Goal: Complete application form

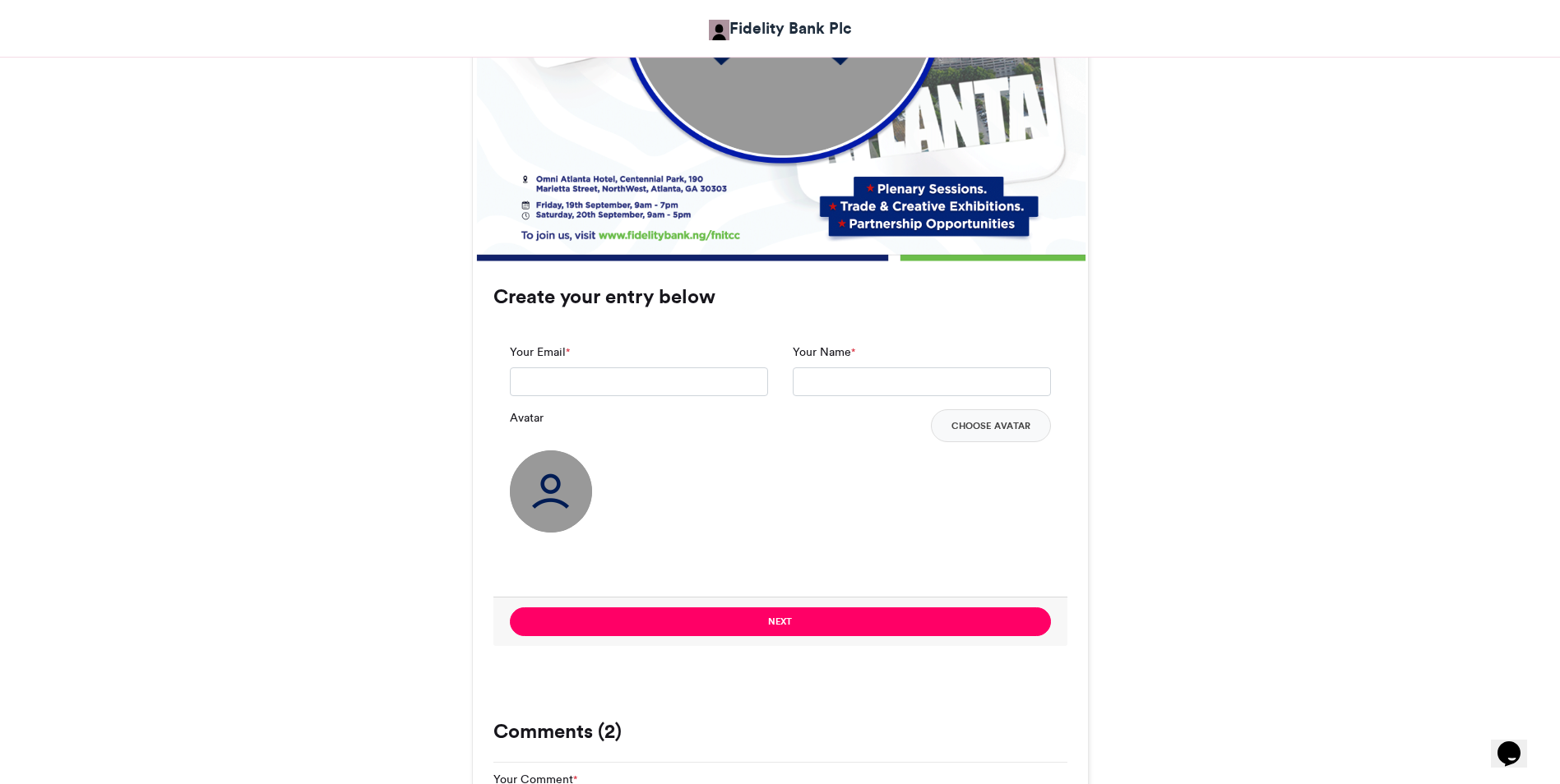
scroll to position [1052, 0]
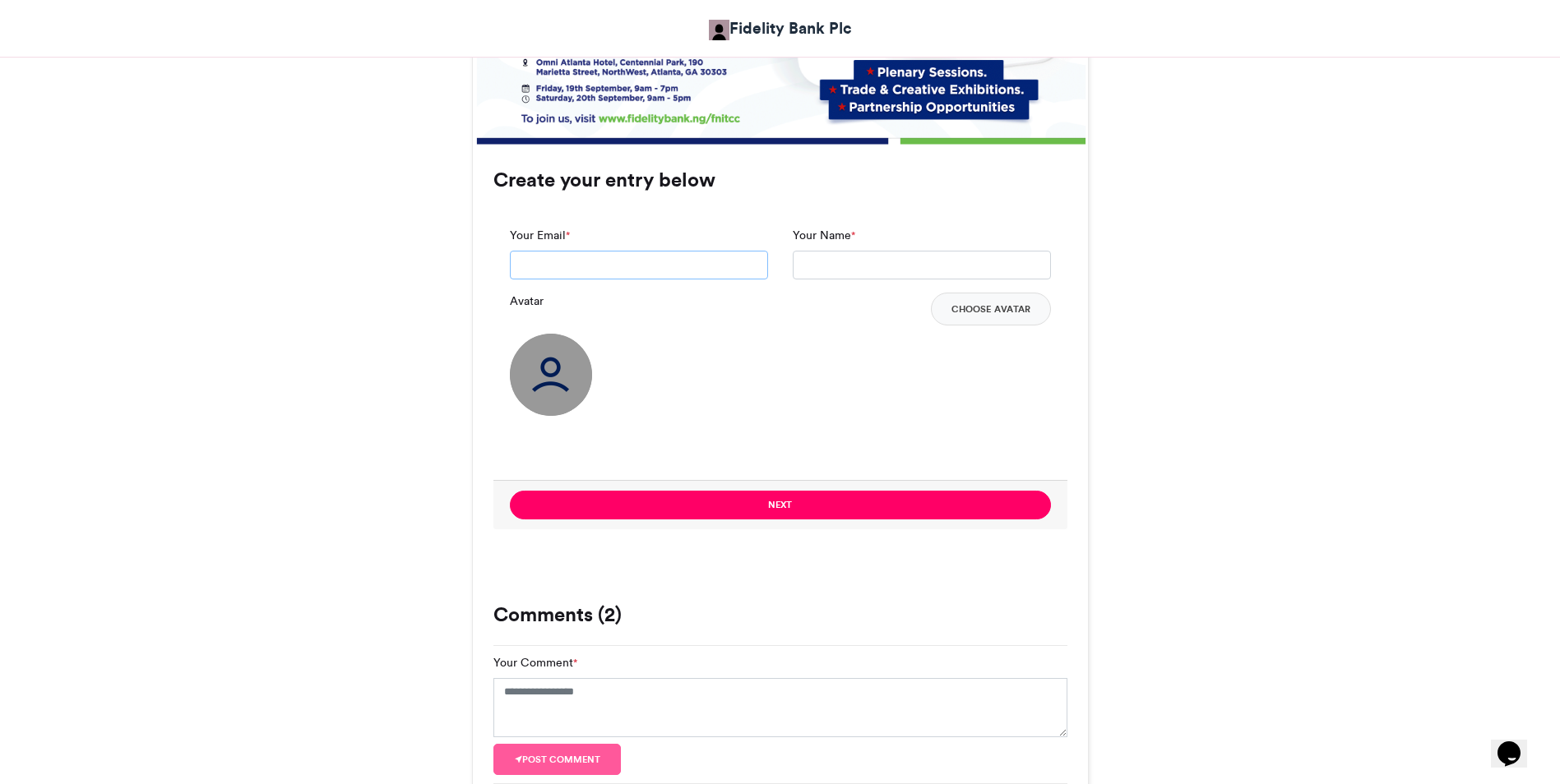
click at [574, 264] on input "Your Email *" at bounding box center [638, 265] width 259 height 30
type input "**********"
click at [835, 260] on input "Your Name *" at bounding box center [922, 265] width 259 height 30
type input "*******"
click at [666, 277] on input "**********" at bounding box center [638, 265] width 259 height 30
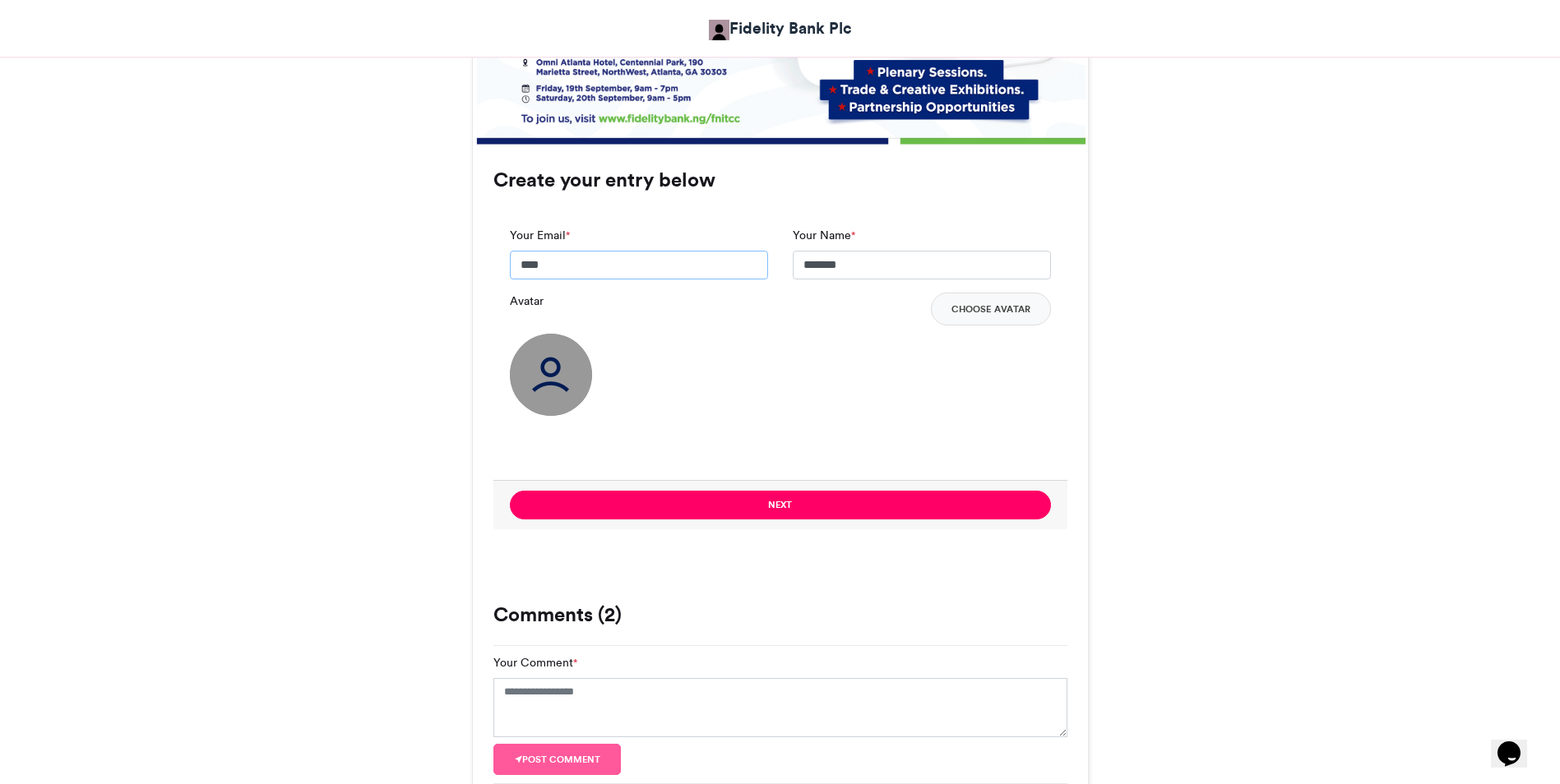
type input "**********"
click at [853, 253] on input "*******" at bounding box center [922, 265] width 259 height 30
type input "**********"
click at [963, 314] on button "Choose Avatar" at bounding box center [991, 309] width 120 height 33
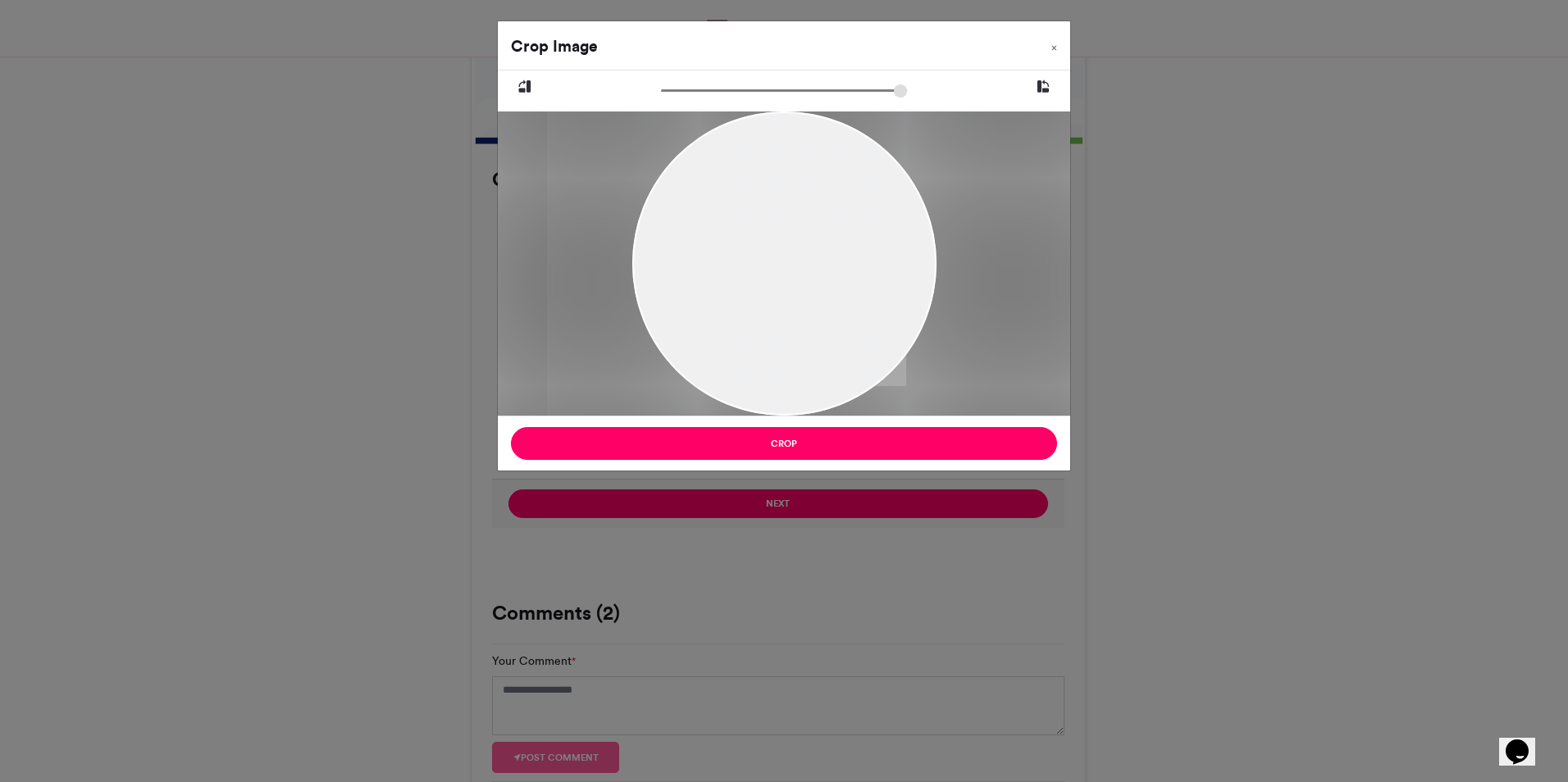
drag, startPoint x: 781, startPoint y: 243, endPoint x: 803, endPoint y: 254, distance: 24.6
click at [803, 254] on div at bounding box center [825, 264] width 557 height 304
type input "******"
drag, startPoint x: 667, startPoint y: 88, endPoint x: 565, endPoint y: 123, distance: 107.8
click at [661, 98] on input "zoom" at bounding box center [784, 90] width 246 height 15
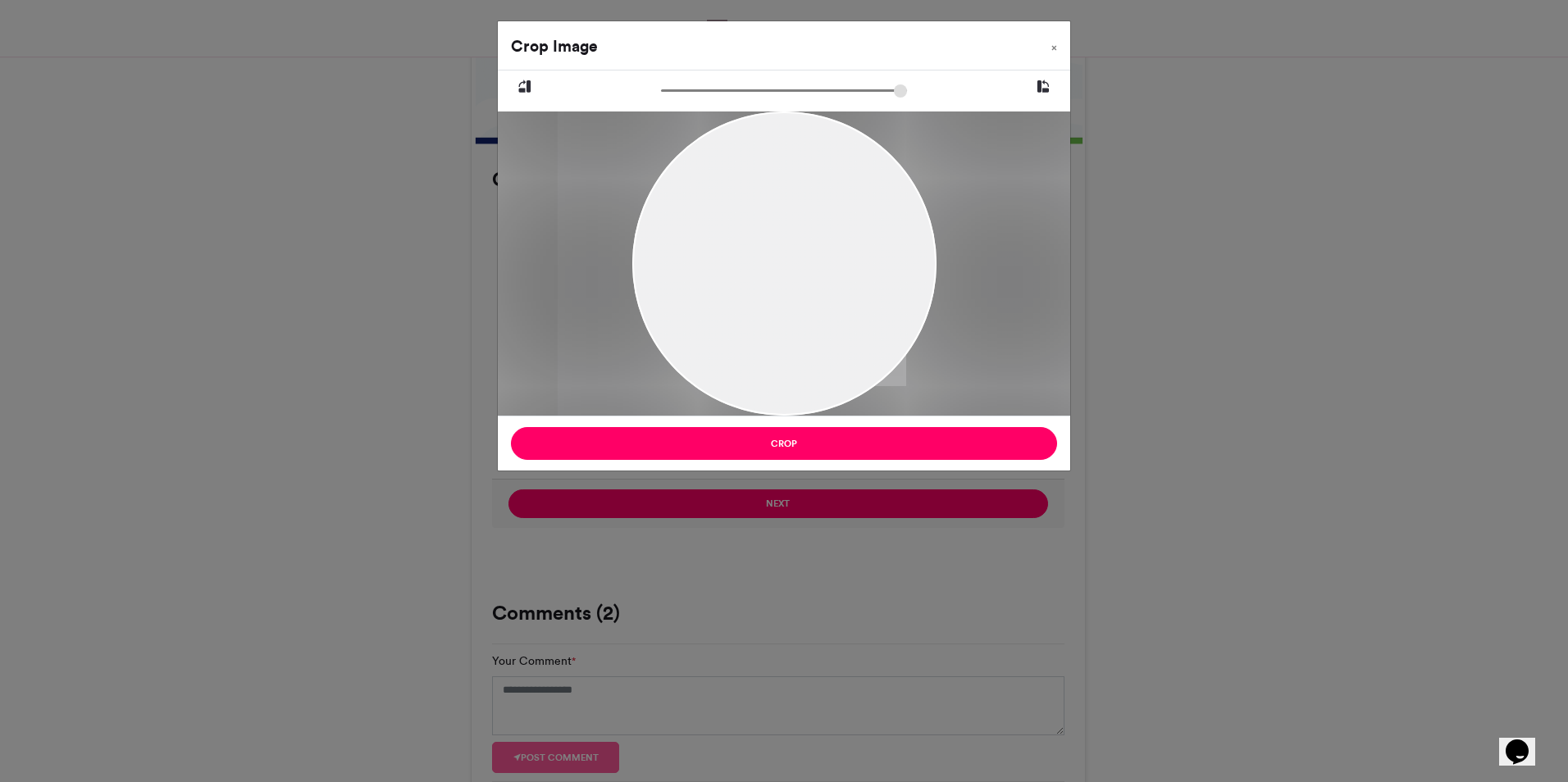
drag, startPoint x: 834, startPoint y: 295, endPoint x: 874, endPoint y: 272, distance: 46.1
click at [874, 272] on div at bounding box center [836, 264] width 557 height 304
drag, startPoint x: 896, startPoint y: 355, endPoint x: 865, endPoint y: 375, distance: 36.9
click at [865, 375] on div at bounding box center [803, 264] width 557 height 304
click at [1045, 83] on icon at bounding box center [1043, 86] width 14 height 21
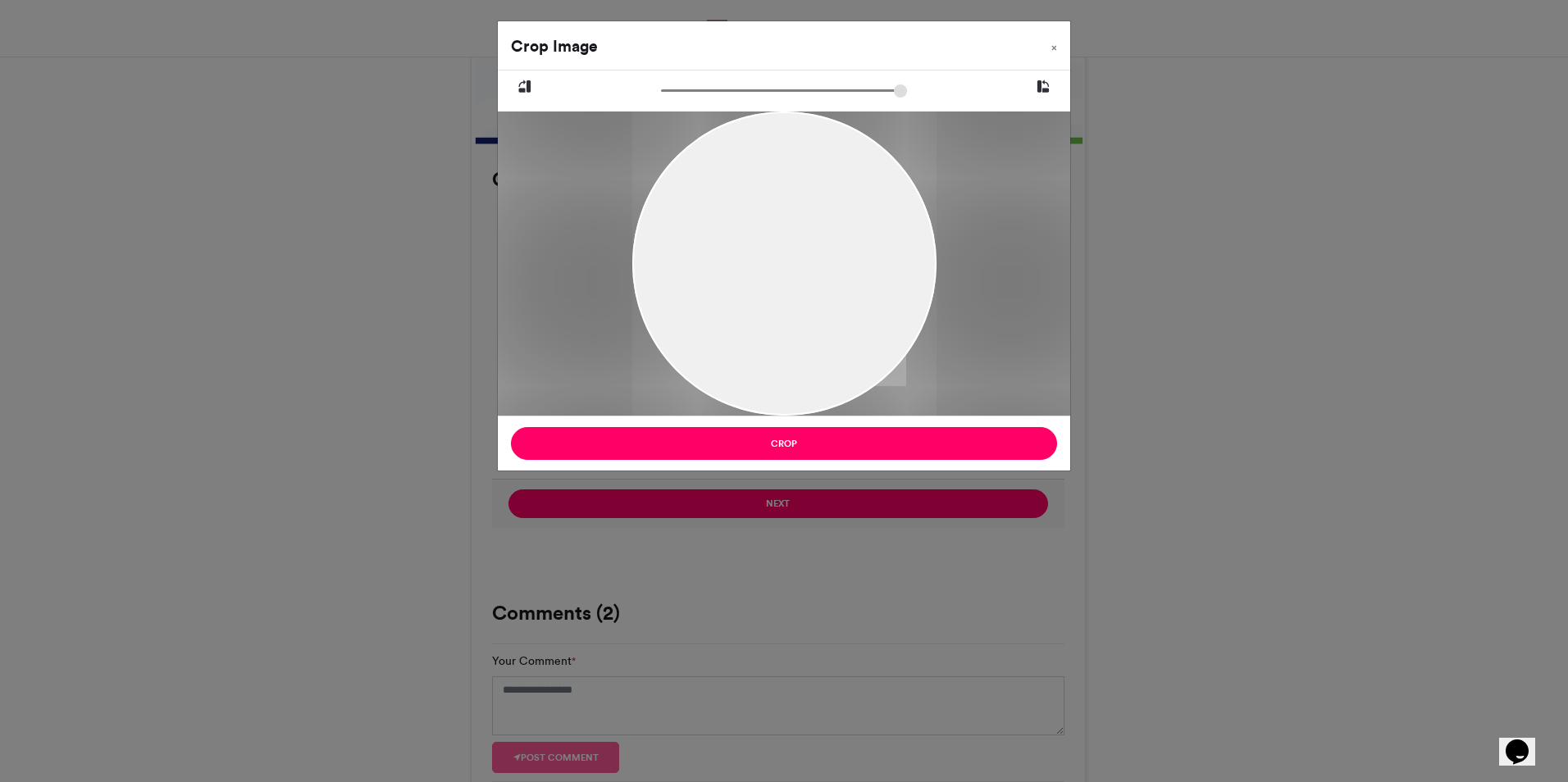
click at [1045, 83] on icon at bounding box center [1043, 86] width 14 height 21
click at [1055, 42] on span "×" at bounding box center [1054, 47] width 6 height 10
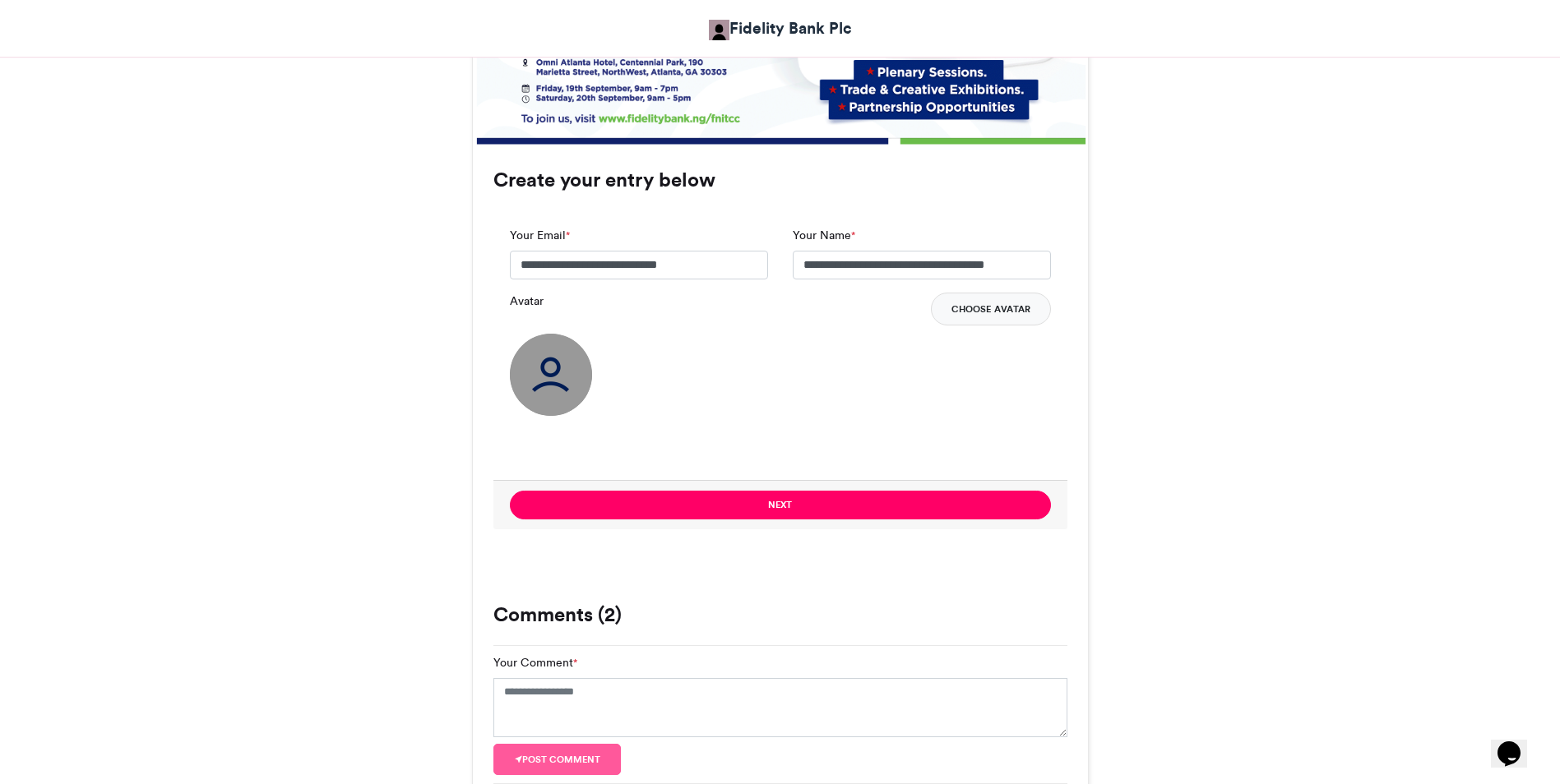
click at [980, 308] on button "Choose Avatar" at bounding box center [991, 309] width 120 height 33
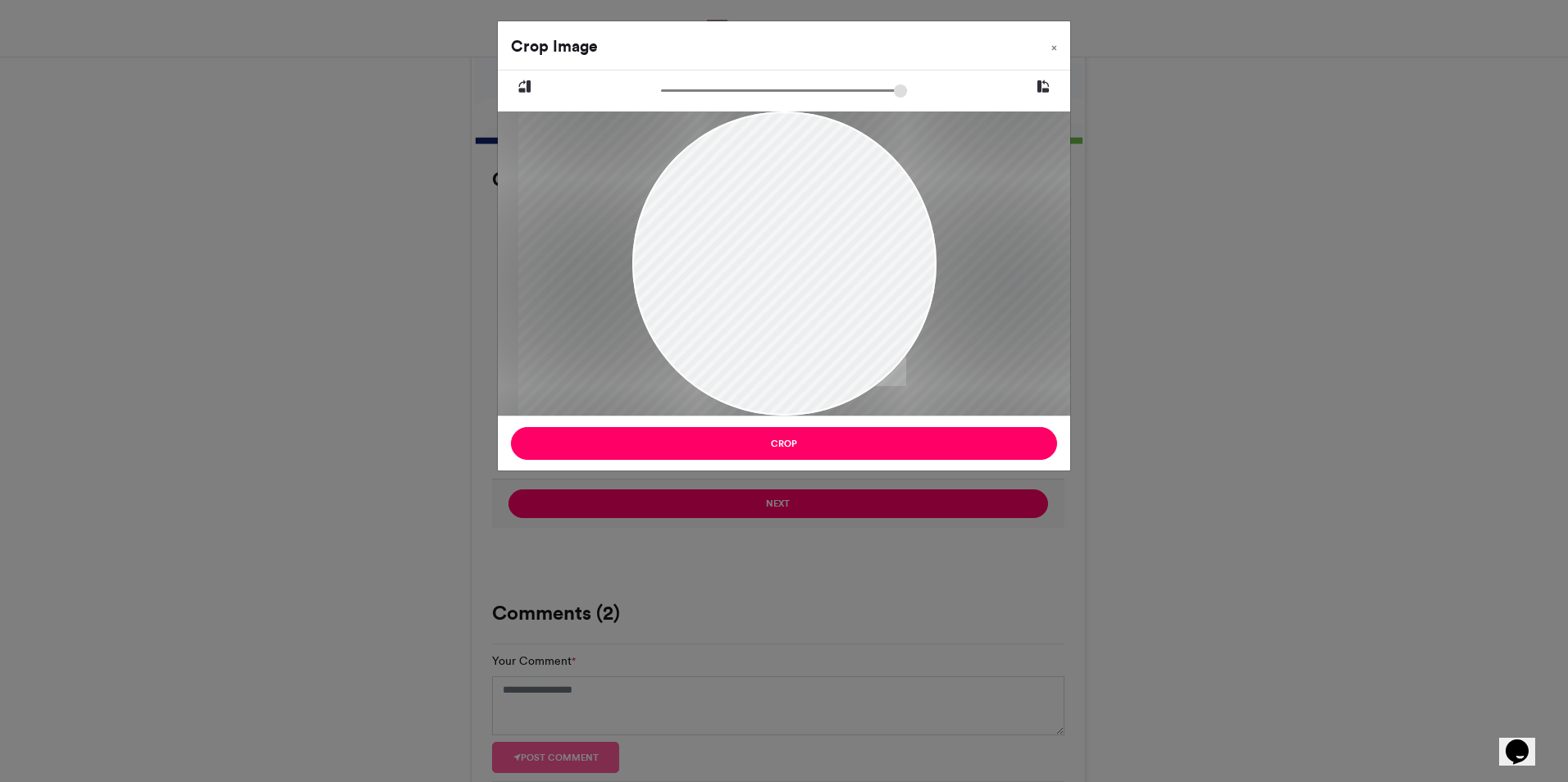
drag, startPoint x: 854, startPoint y: 267, endPoint x: 866, endPoint y: 288, distance: 24.2
click at [866, 288] on div at bounding box center [797, 264] width 558 height 304
click at [528, 89] on icon at bounding box center [524, 86] width 14 height 21
click at [1048, 89] on icon at bounding box center [1043, 86] width 14 height 21
drag, startPoint x: 842, startPoint y: 265, endPoint x: 807, endPoint y: 293, distance: 44.8
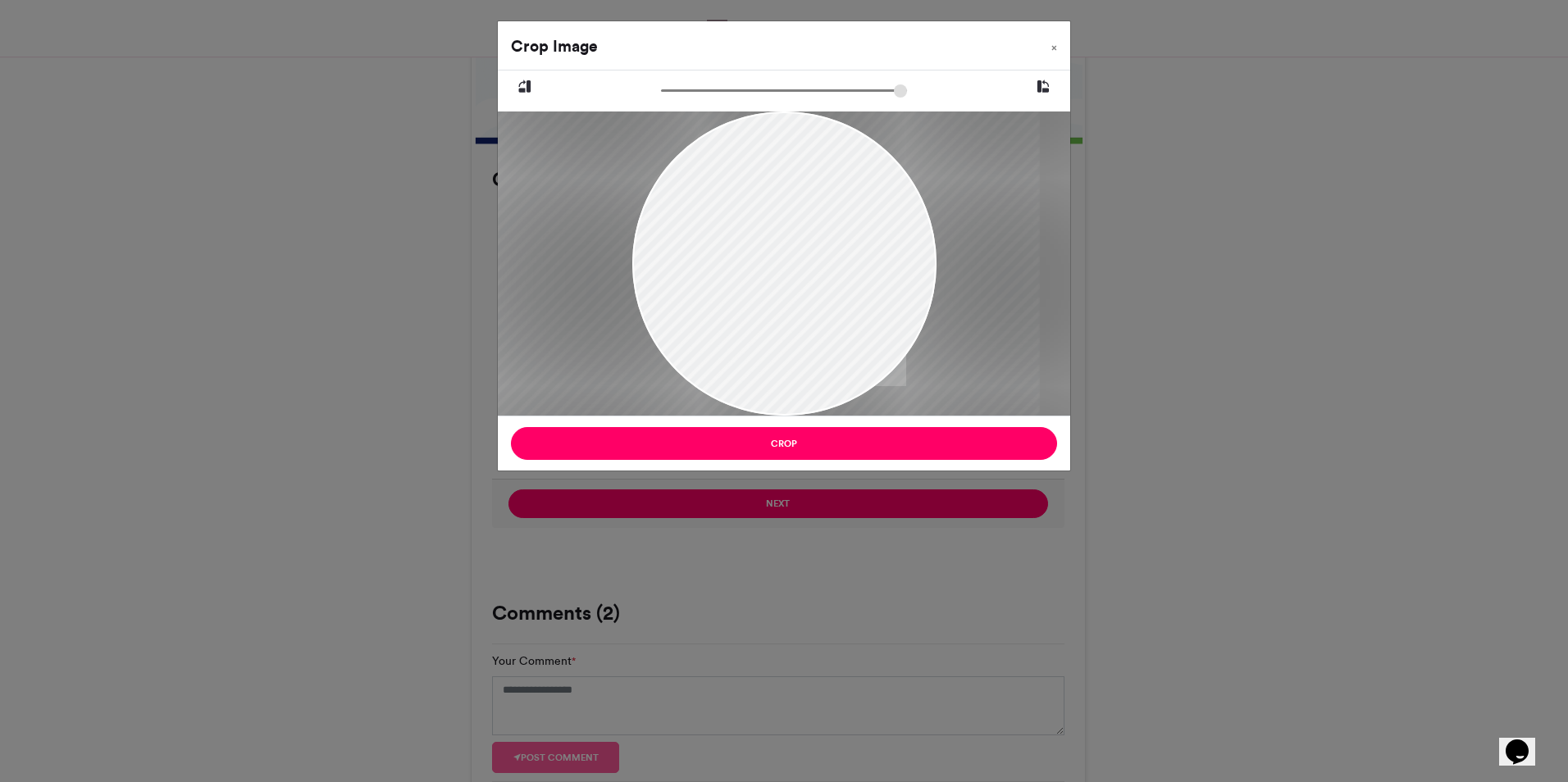
click at [807, 293] on div at bounding box center [760, 264] width 558 height 304
drag, startPoint x: 866, startPoint y: 269, endPoint x: 971, endPoint y: 264, distance: 105.1
click at [971, 264] on div at bounding box center [866, 264] width 558 height 304
drag, startPoint x: 868, startPoint y: 296, endPoint x: 754, endPoint y: 325, distance: 117.6
click at [754, 325] on div at bounding box center [753, 264] width 558 height 304
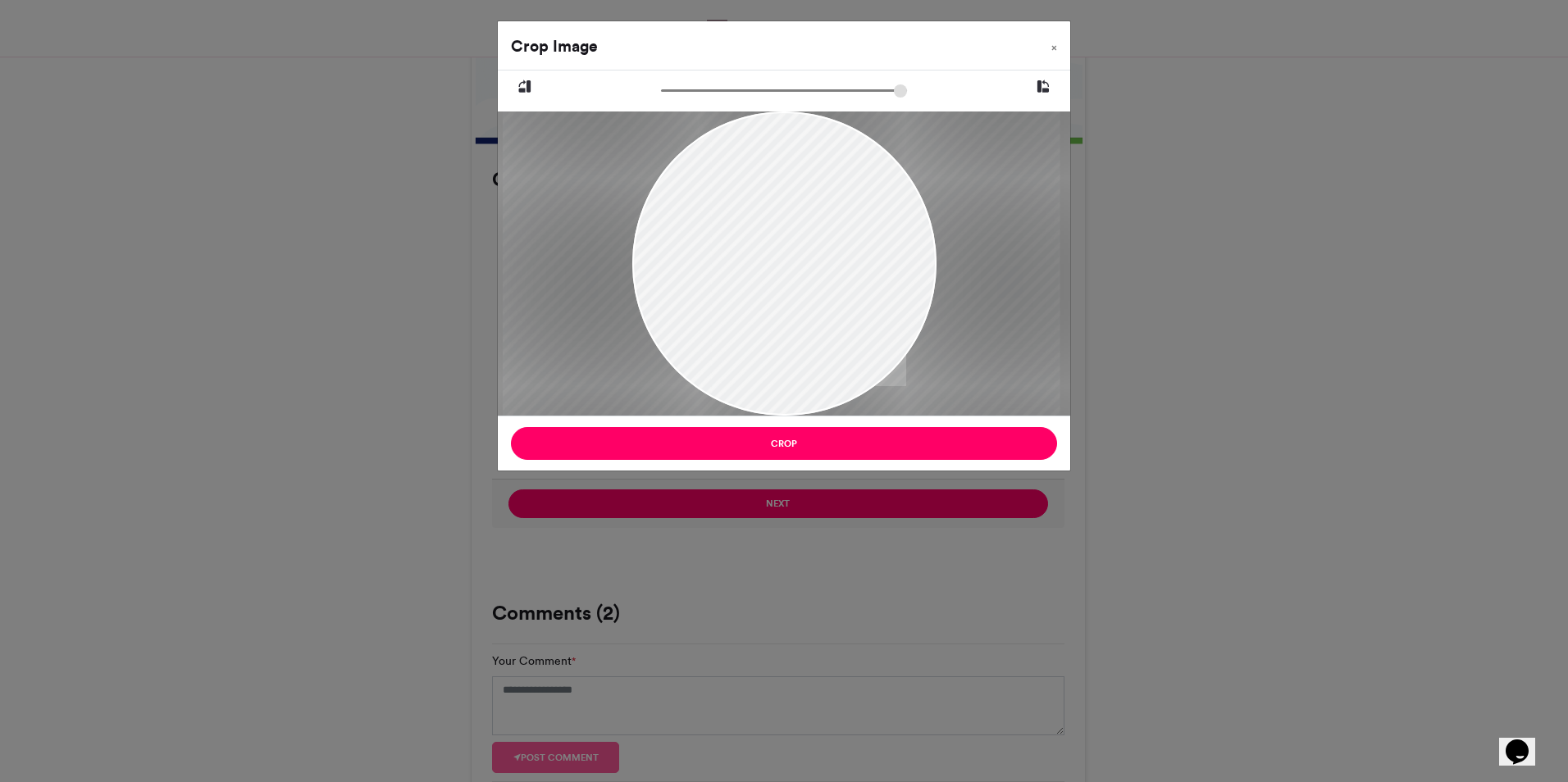
drag, startPoint x: 754, startPoint y: 325, endPoint x: 782, endPoint y: 336, distance: 30.1
click at [782, 336] on div at bounding box center [781, 264] width 558 height 304
click at [777, 336] on div at bounding box center [776, 264] width 558 height 304
click at [1055, 46] on span "×" at bounding box center [1054, 47] width 6 height 10
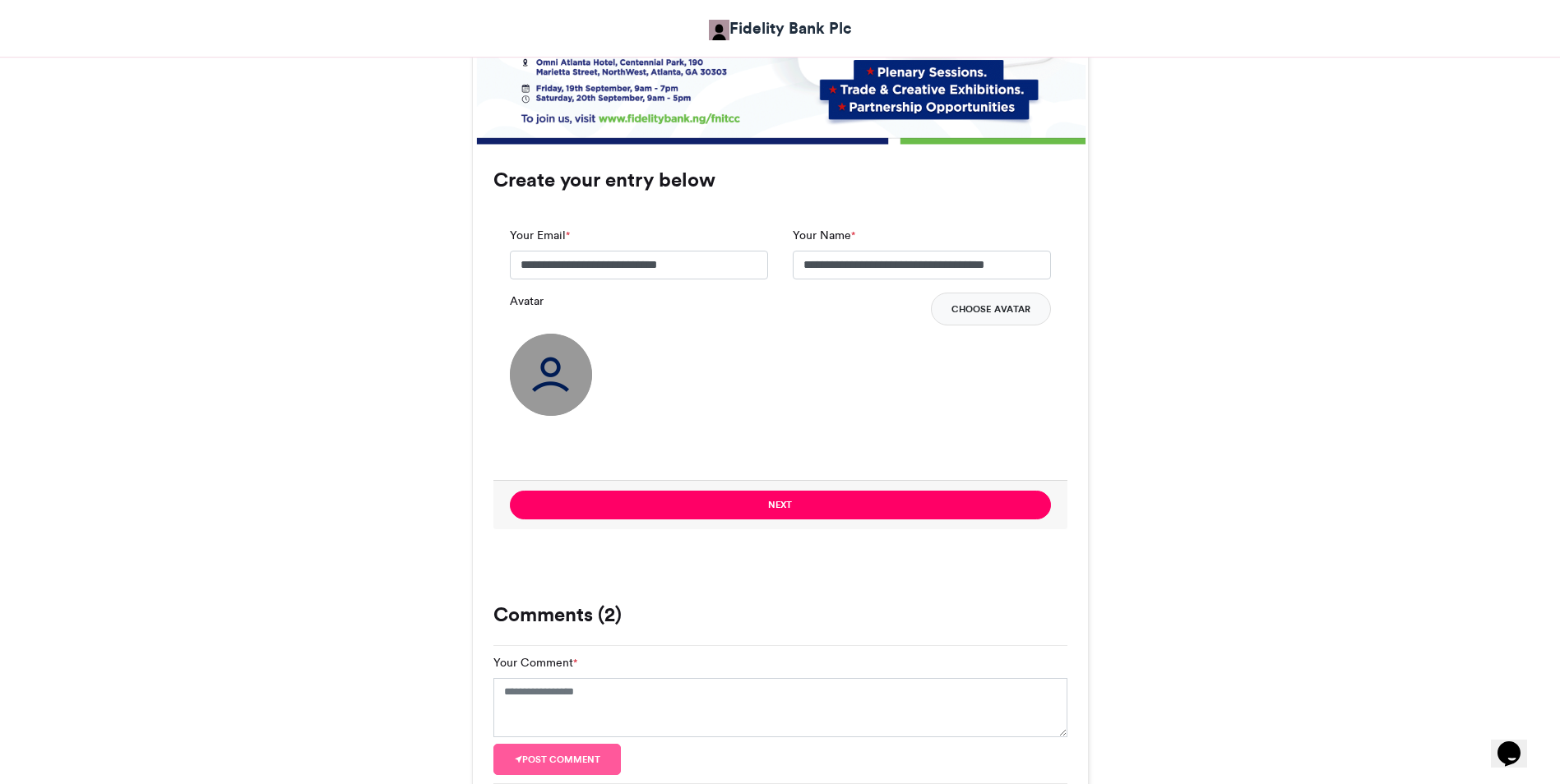
click at [981, 308] on button "Choose Avatar" at bounding box center [991, 309] width 120 height 33
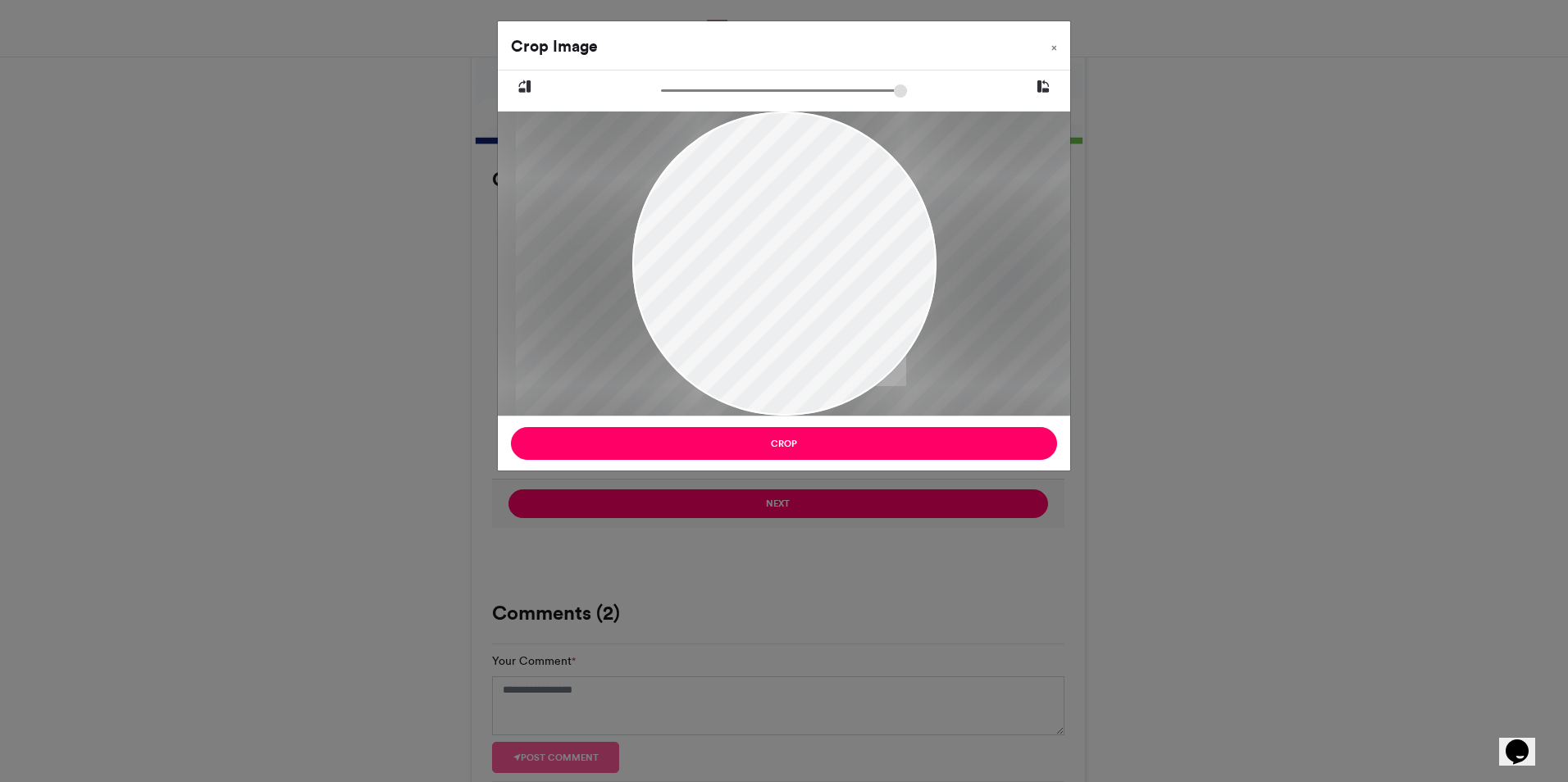
drag, startPoint x: 803, startPoint y: 319, endPoint x: 806, endPoint y: 343, distance: 24.2
click at [806, 343] on div at bounding box center [793, 264] width 557 height 304
click at [1057, 41] on button "×" at bounding box center [1055, 44] width 32 height 46
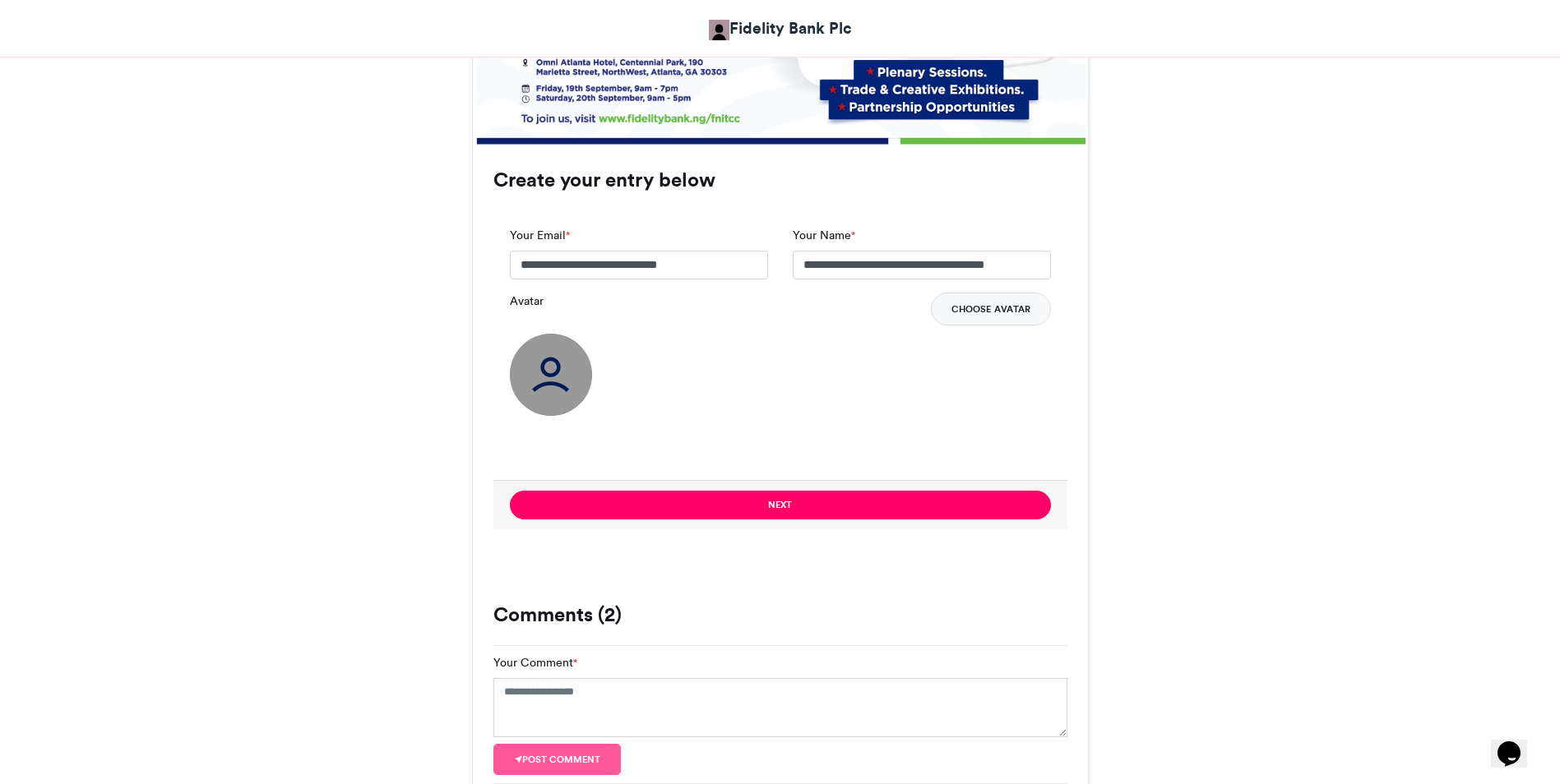
click at [969, 318] on button "Choose Avatar" at bounding box center [991, 309] width 120 height 33
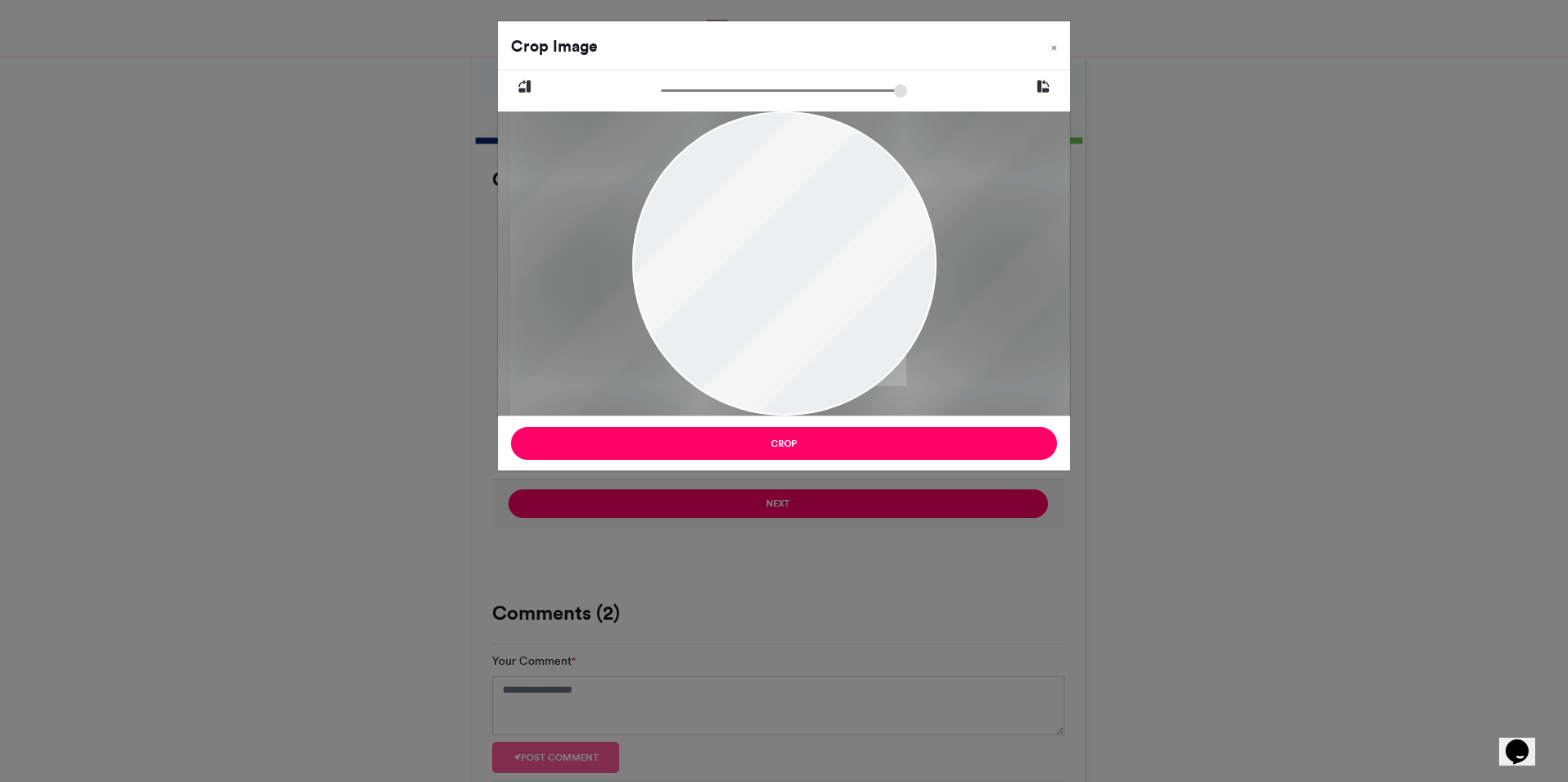
drag, startPoint x: 821, startPoint y: 297, endPoint x: 847, endPoint y: 320, distance: 34.7
click at [847, 320] on div at bounding box center [788, 264] width 558 height 304
drag, startPoint x: 847, startPoint y: 320, endPoint x: 834, endPoint y: 305, distance: 19.8
click at [834, 305] on div at bounding box center [778, 264] width 558 height 304
drag, startPoint x: 834, startPoint y: 305, endPoint x: 831, endPoint y: 294, distance: 11.4
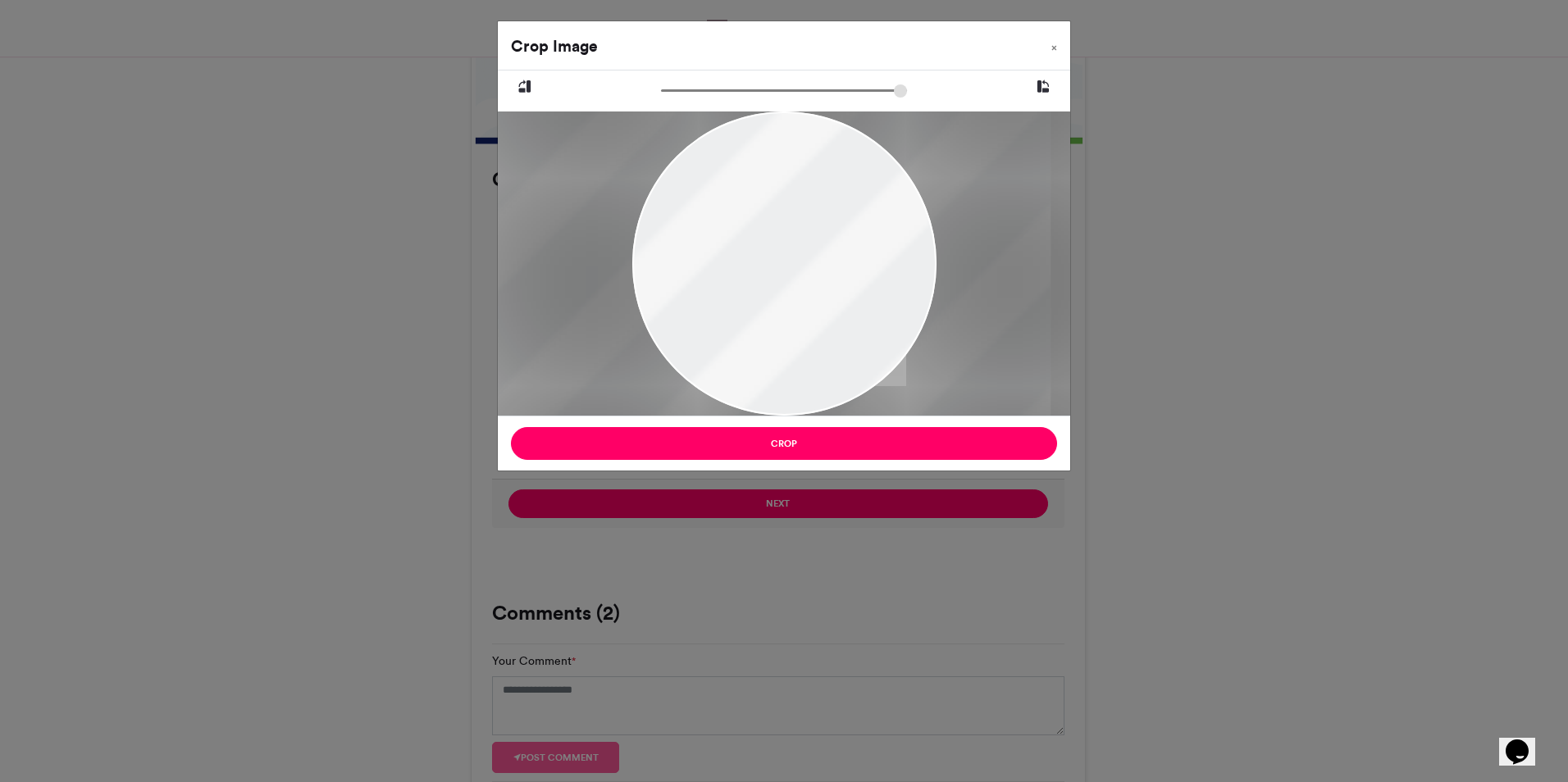
click at [831, 294] on div at bounding box center [770, 264] width 558 height 304
click at [1053, 44] on span "×" at bounding box center [1054, 47] width 6 height 10
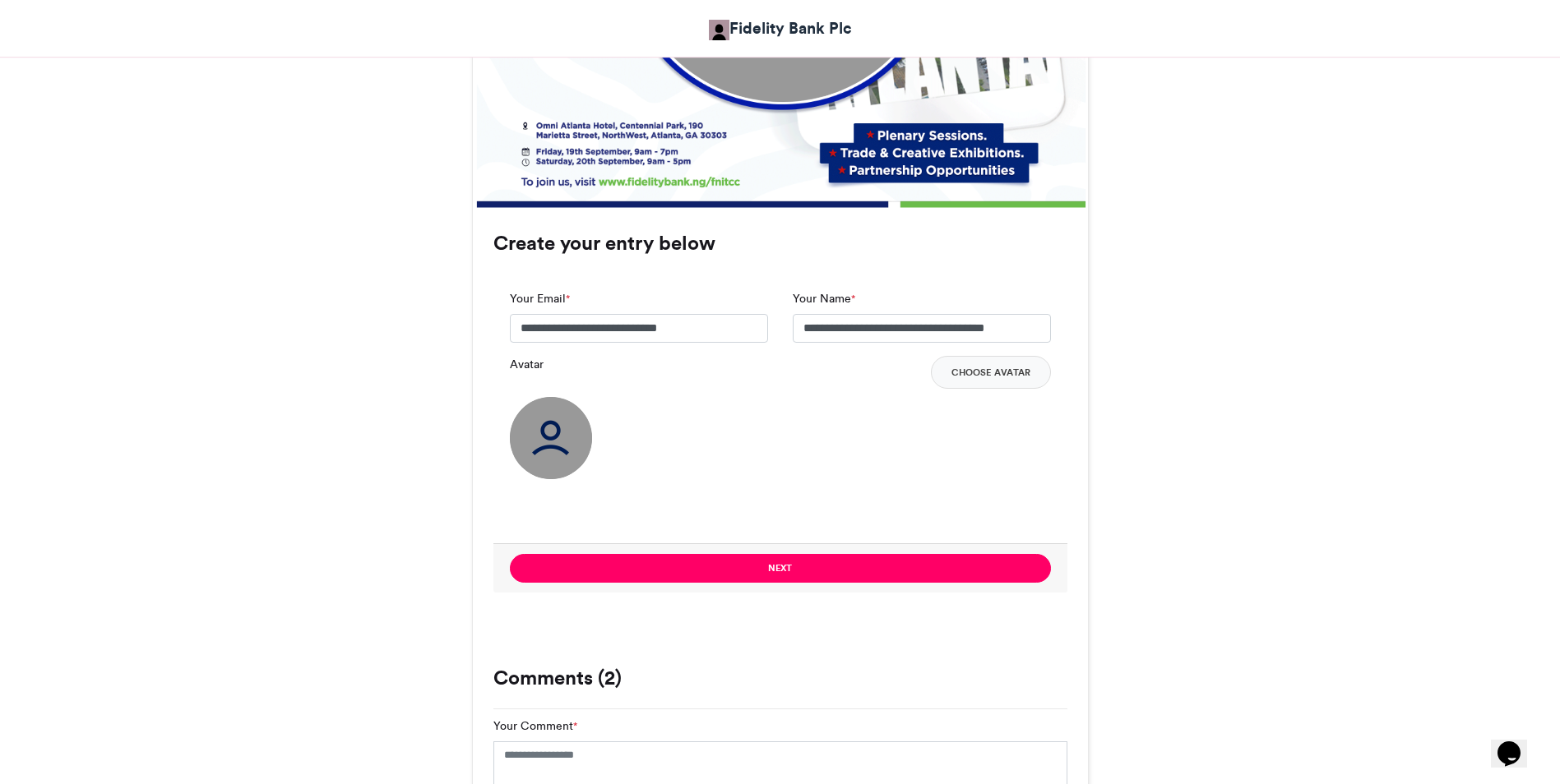
scroll to position [1015, 0]
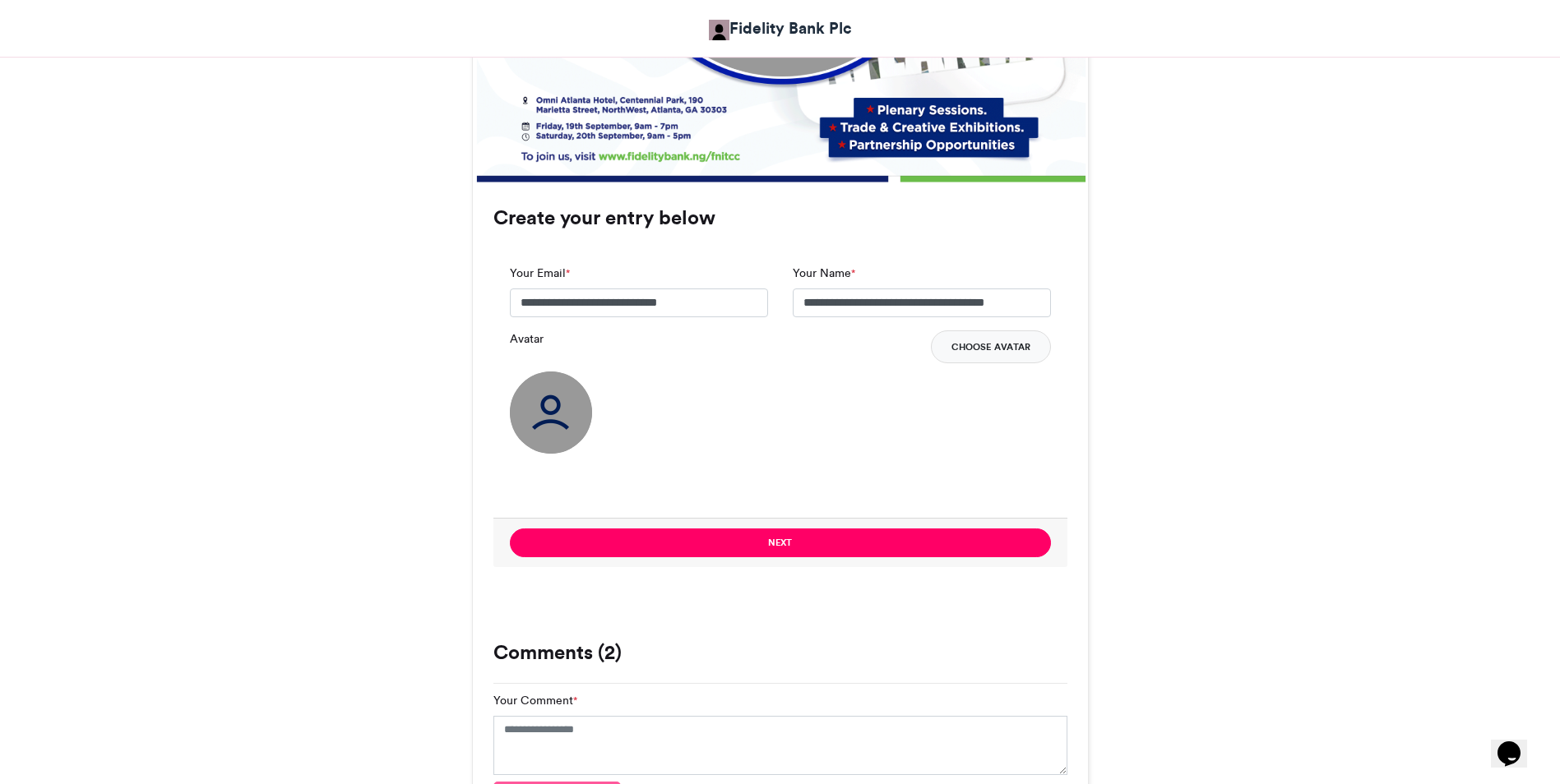
click at [996, 348] on button "Choose Avatar" at bounding box center [991, 347] width 120 height 33
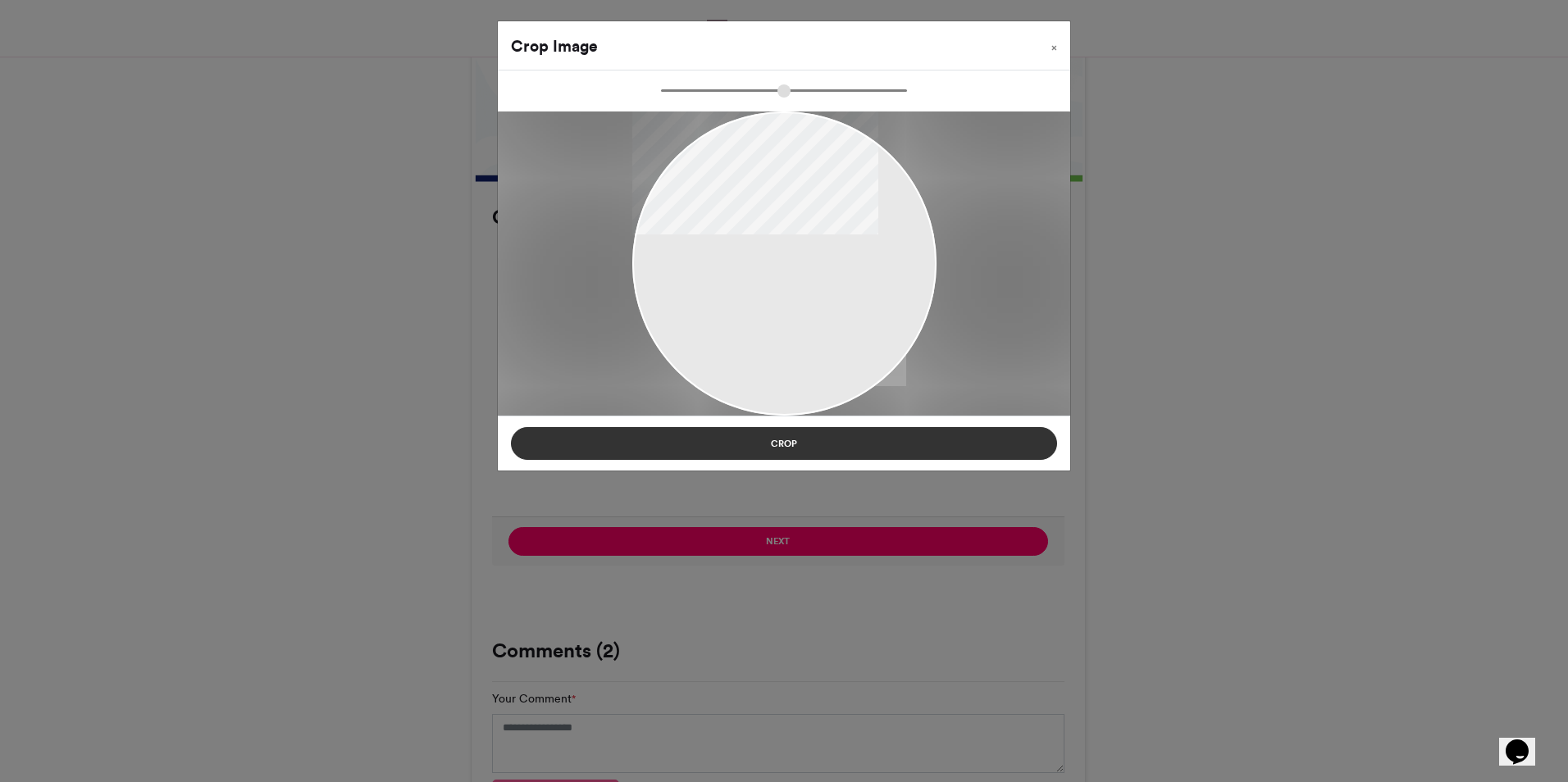
type input "******"
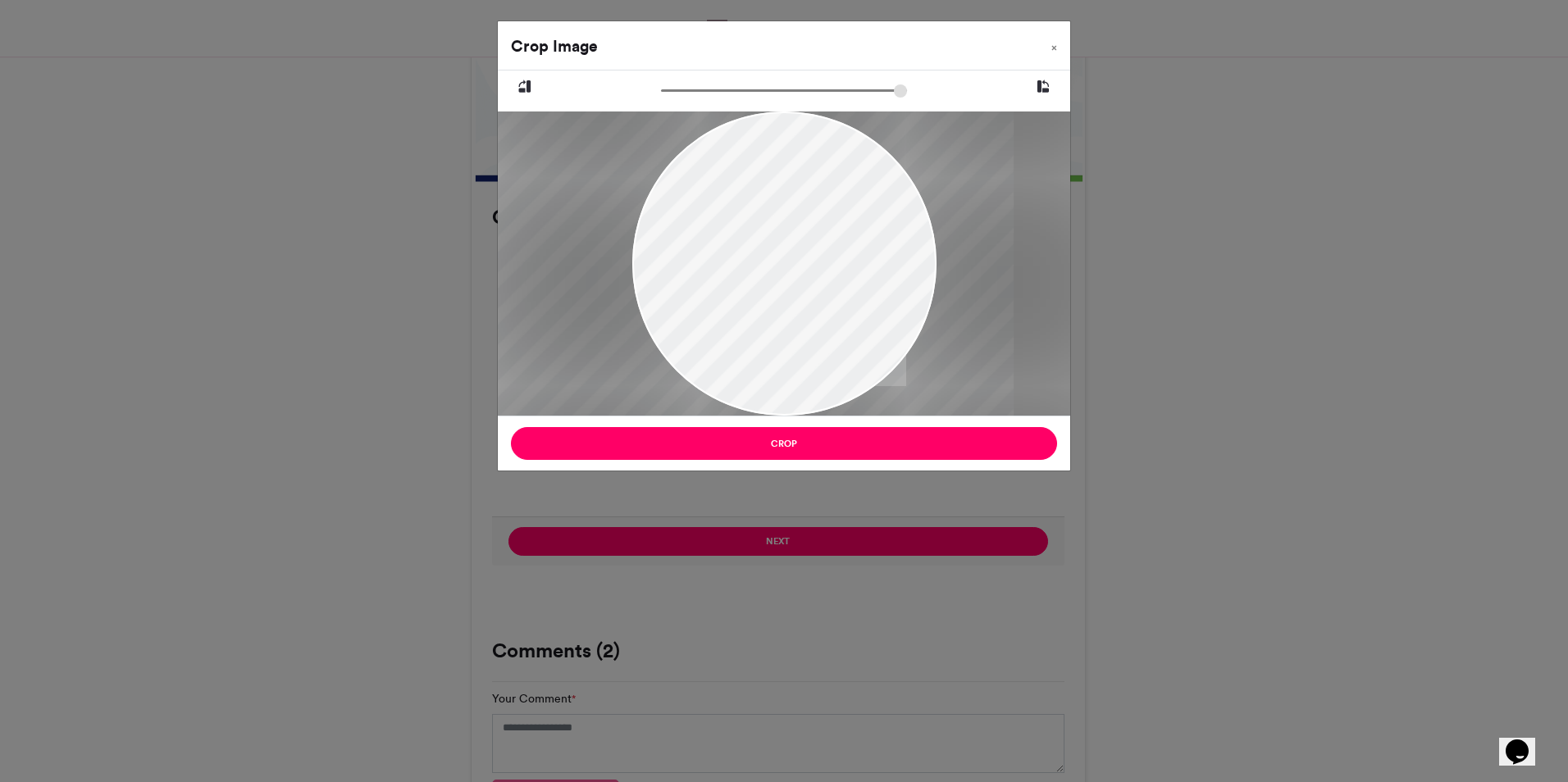
drag, startPoint x: 794, startPoint y: 303, endPoint x: 753, endPoint y: 323, distance: 45.6
click at [753, 323] on div at bounding box center [734, 264] width 557 height 304
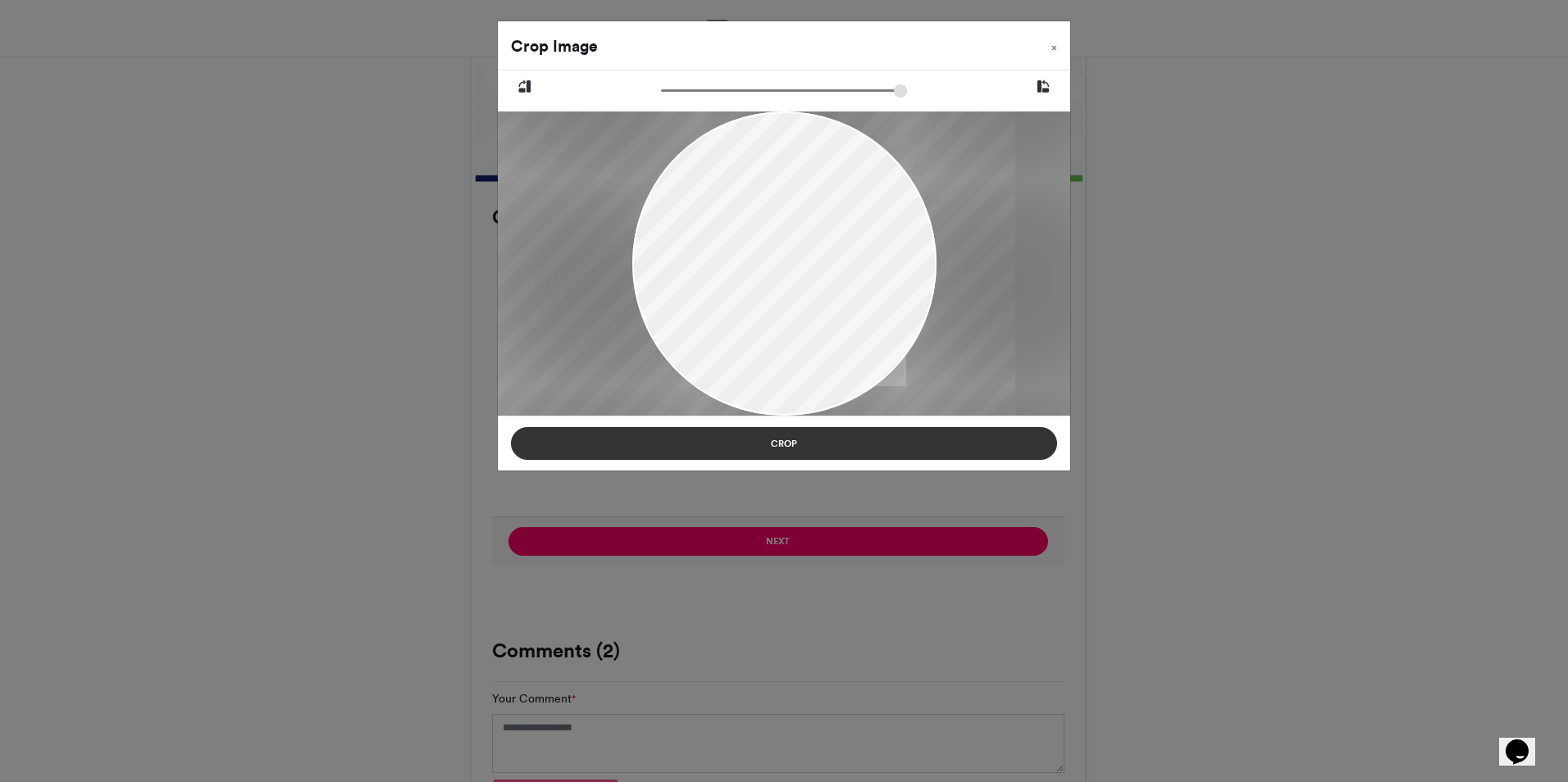
click at [765, 445] on button "Crop" at bounding box center [784, 443] width 546 height 33
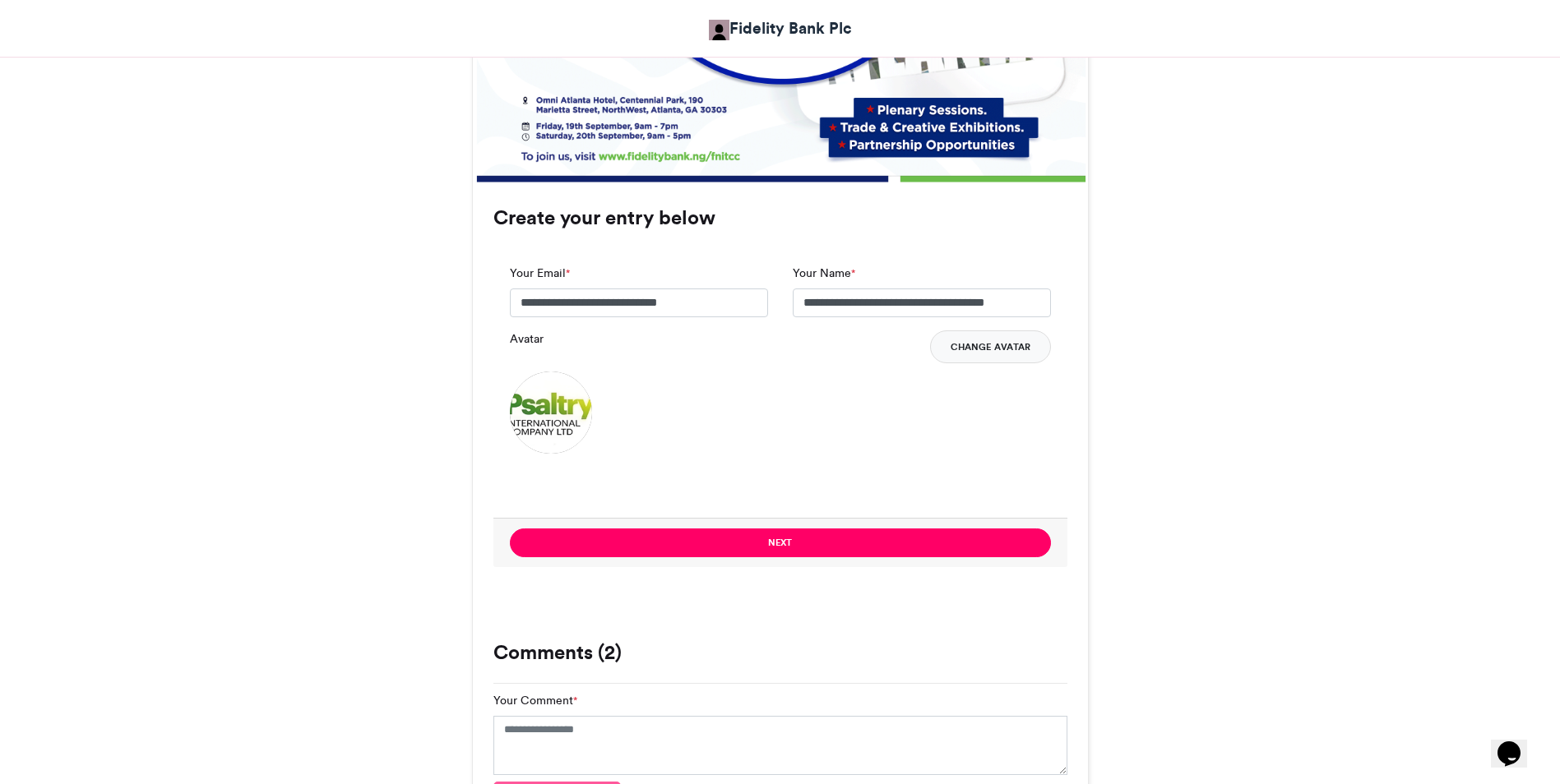
click at [982, 357] on button "Change Avatar" at bounding box center [990, 347] width 121 height 33
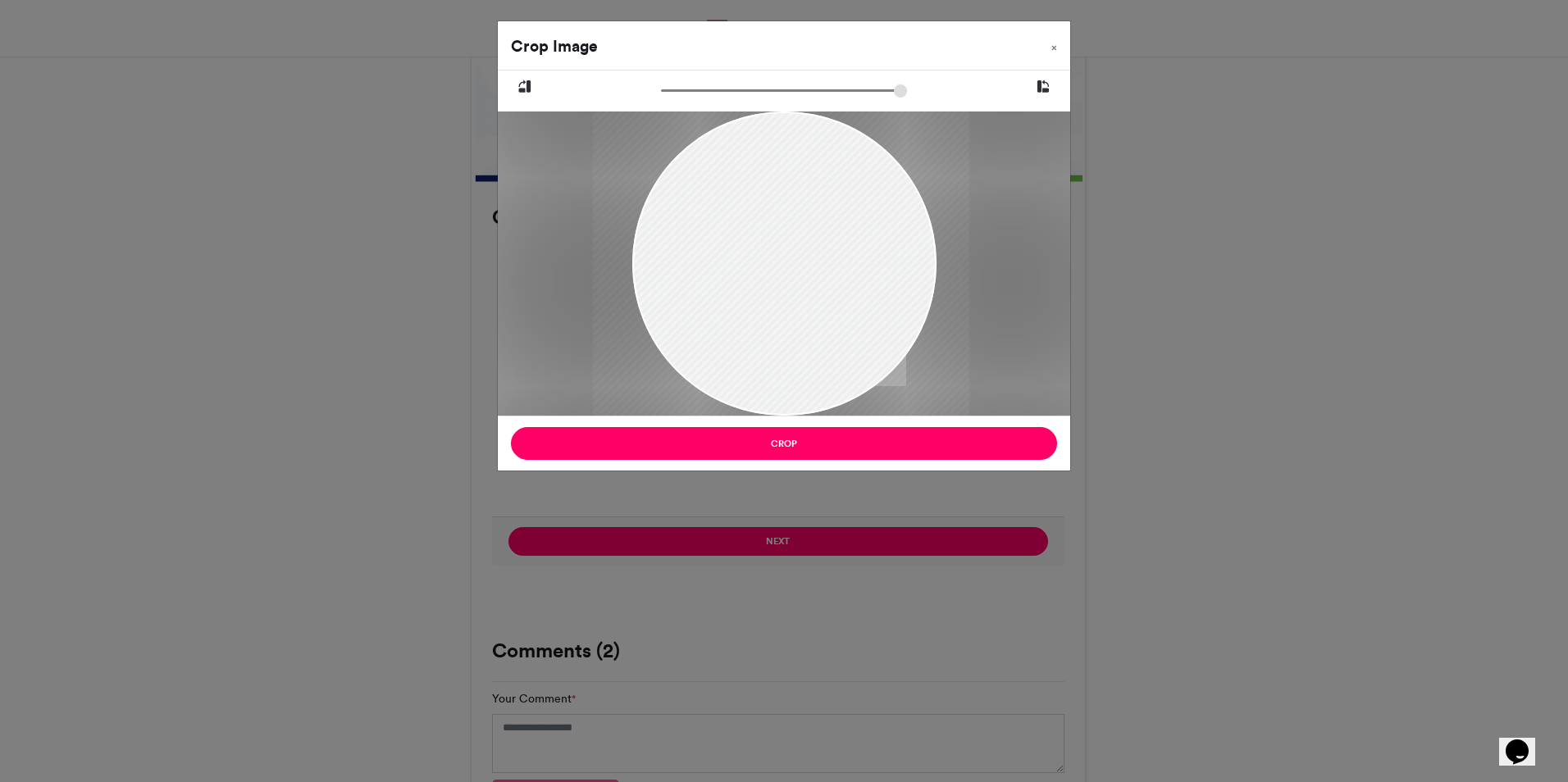
click at [847, 282] on div at bounding box center [781, 264] width 376 height 304
click at [1055, 44] on span "×" at bounding box center [1054, 47] width 6 height 10
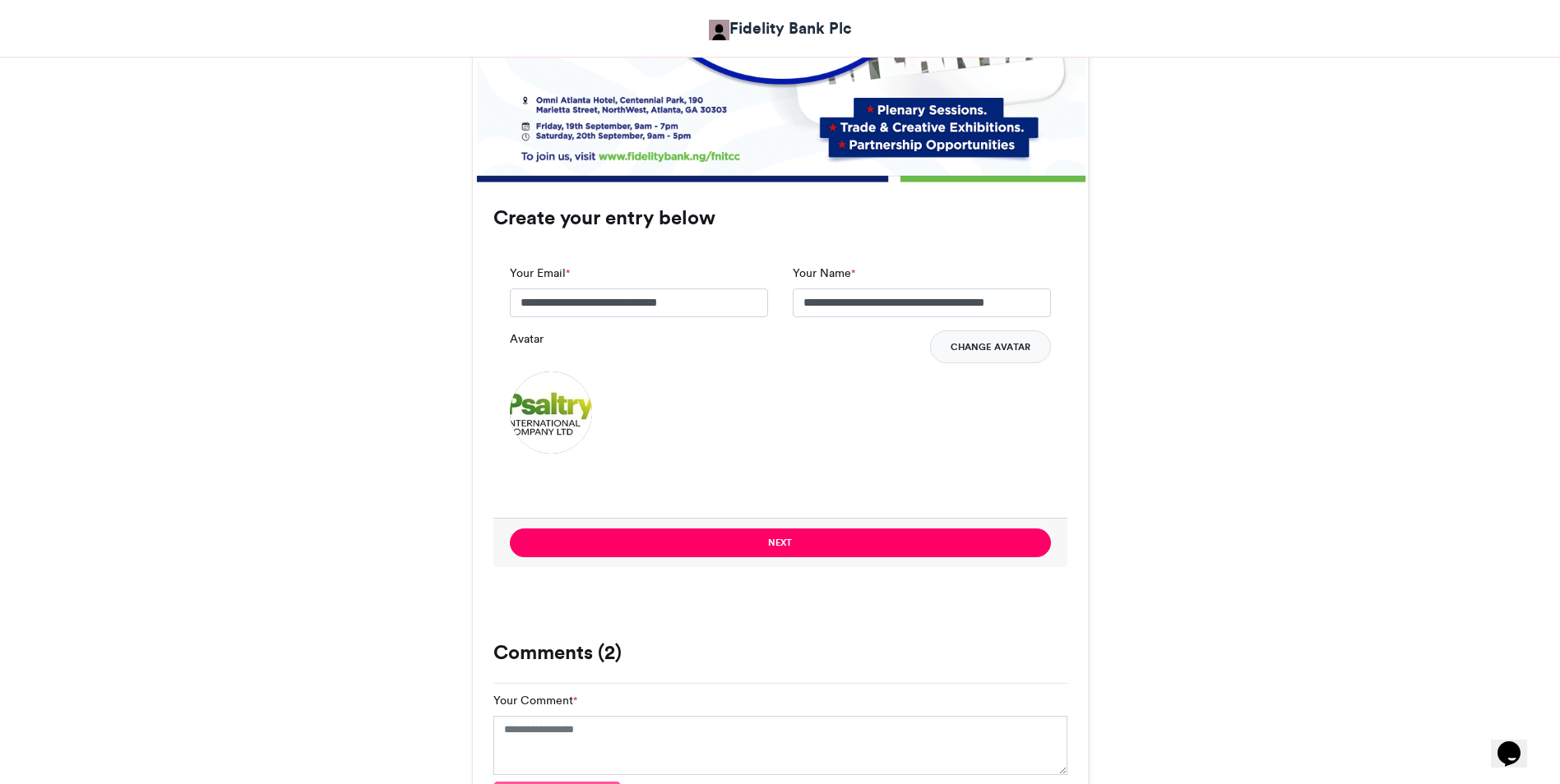
click at [995, 343] on button "Change Avatar" at bounding box center [990, 347] width 121 height 33
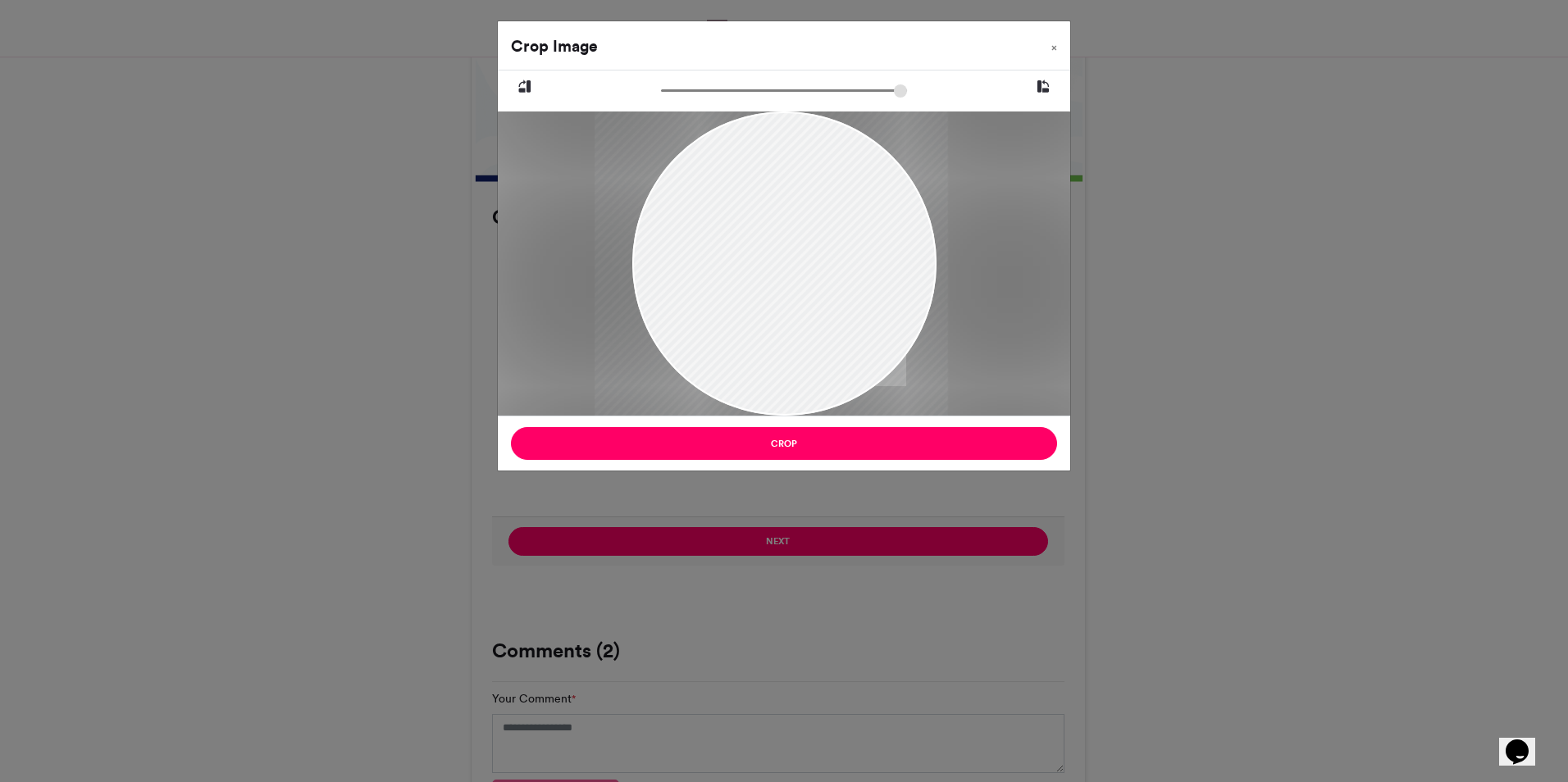
drag, startPoint x: 827, startPoint y: 277, endPoint x: 811, endPoint y: 277, distance: 16.0
click at [811, 277] on div at bounding box center [771, 264] width 354 height 304
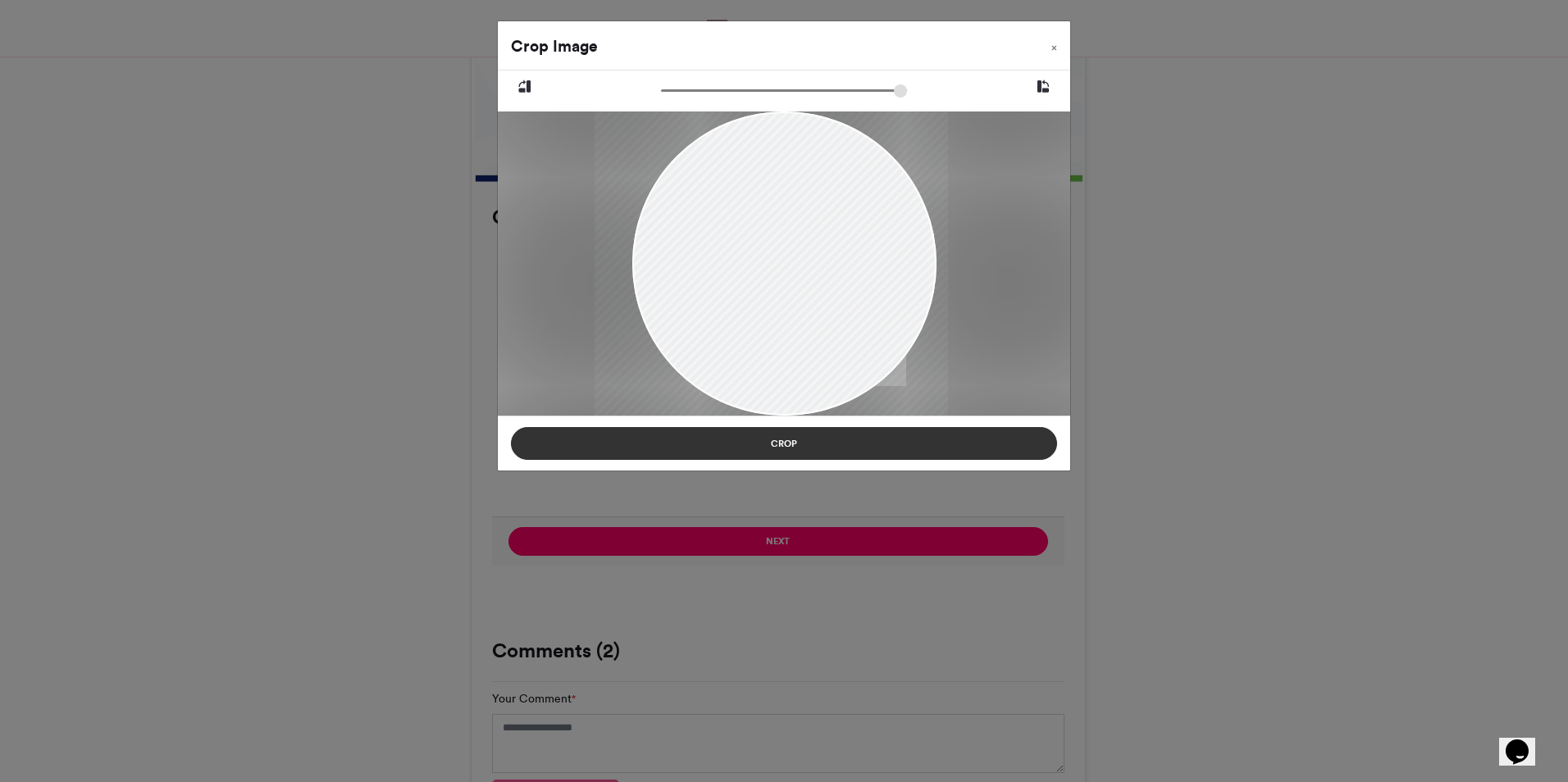
click at [801, 439] on button "Crop" at bounding box center [784, 443] width 546 height 33
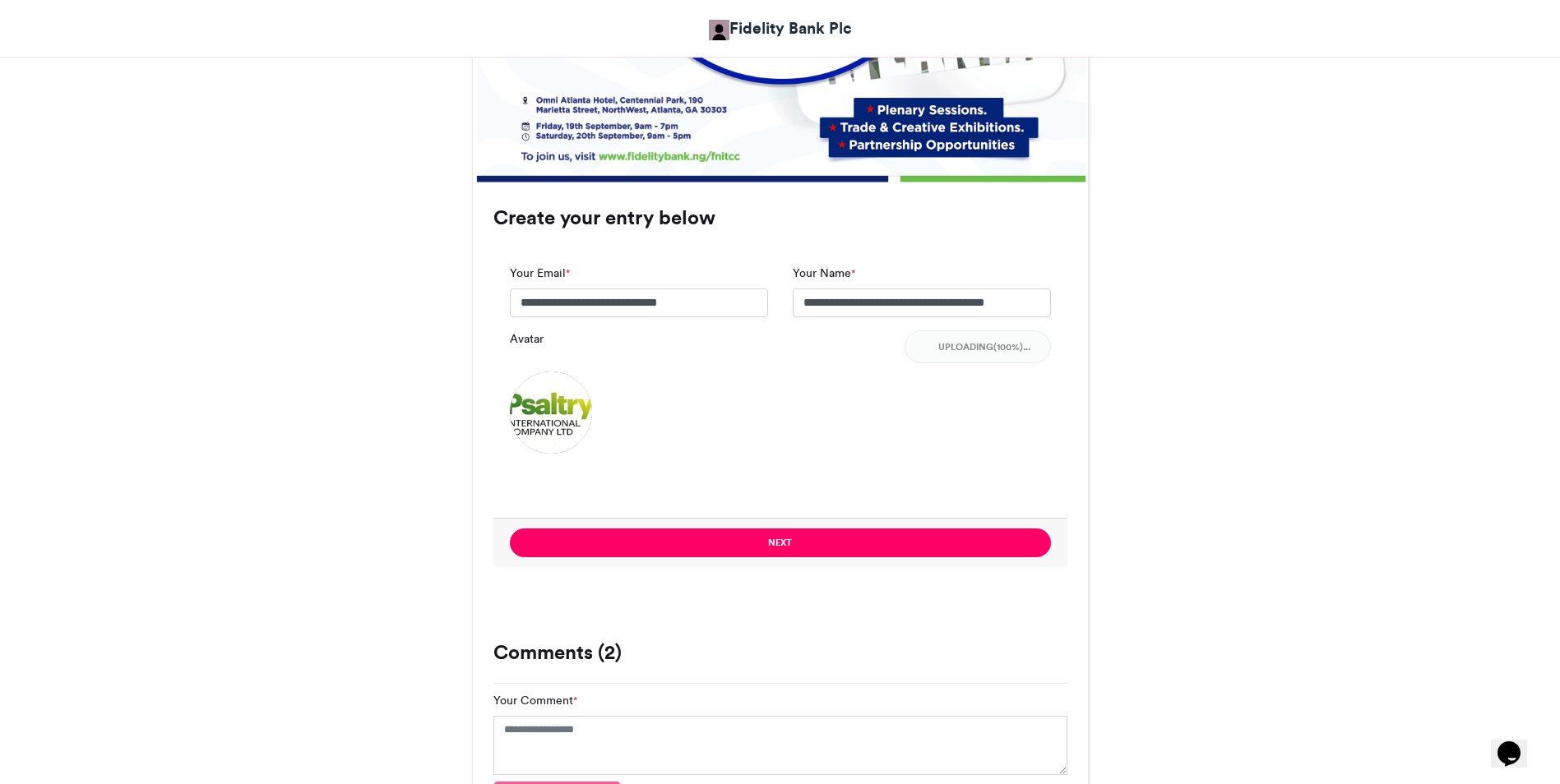
click at [549, 409] on img at bounding box center [550, 412] width 82 height 82
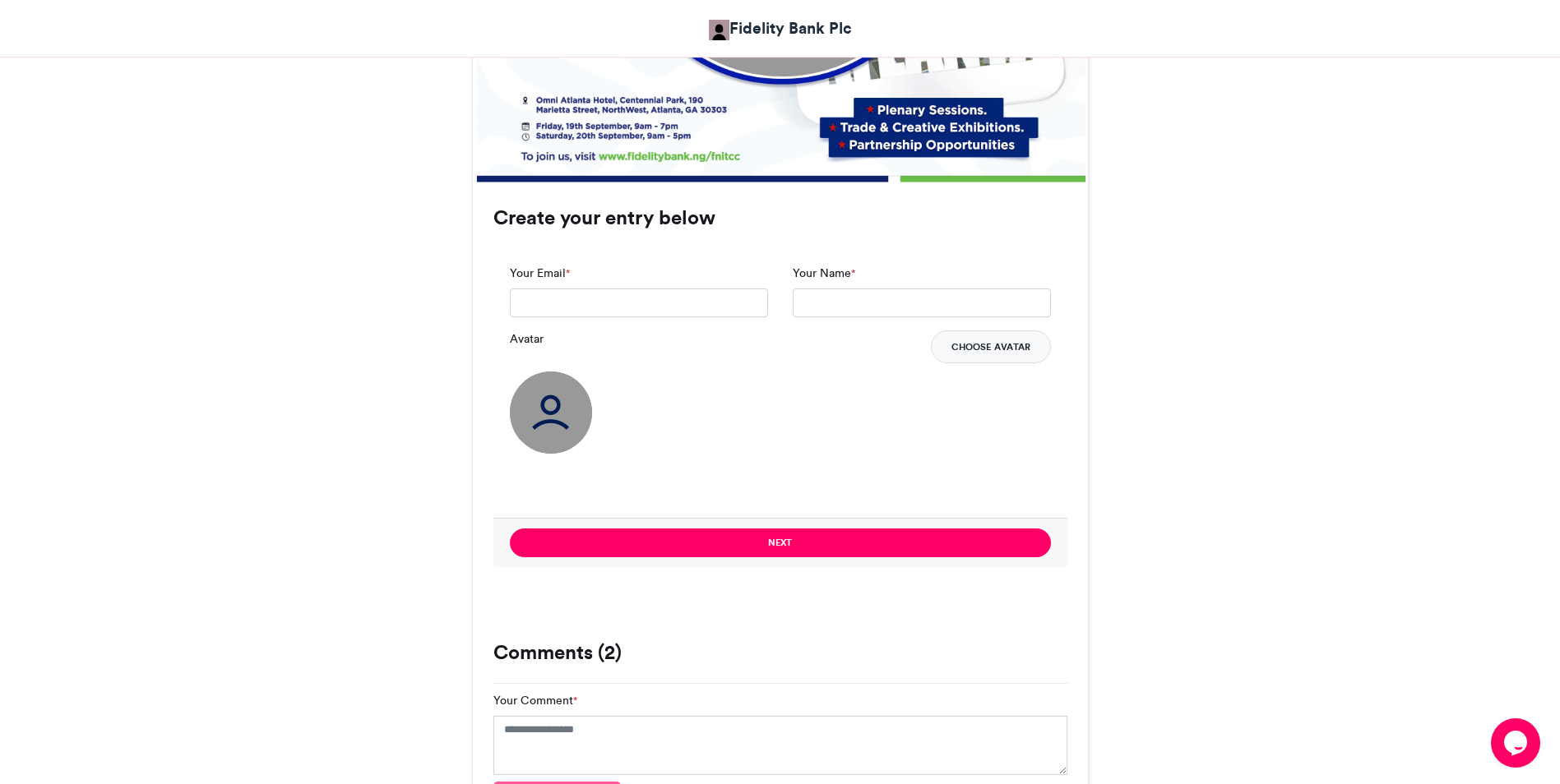
click at [982, 351] on button "Choose Avatar" at bounding box center [991, 347] width 120 height 33
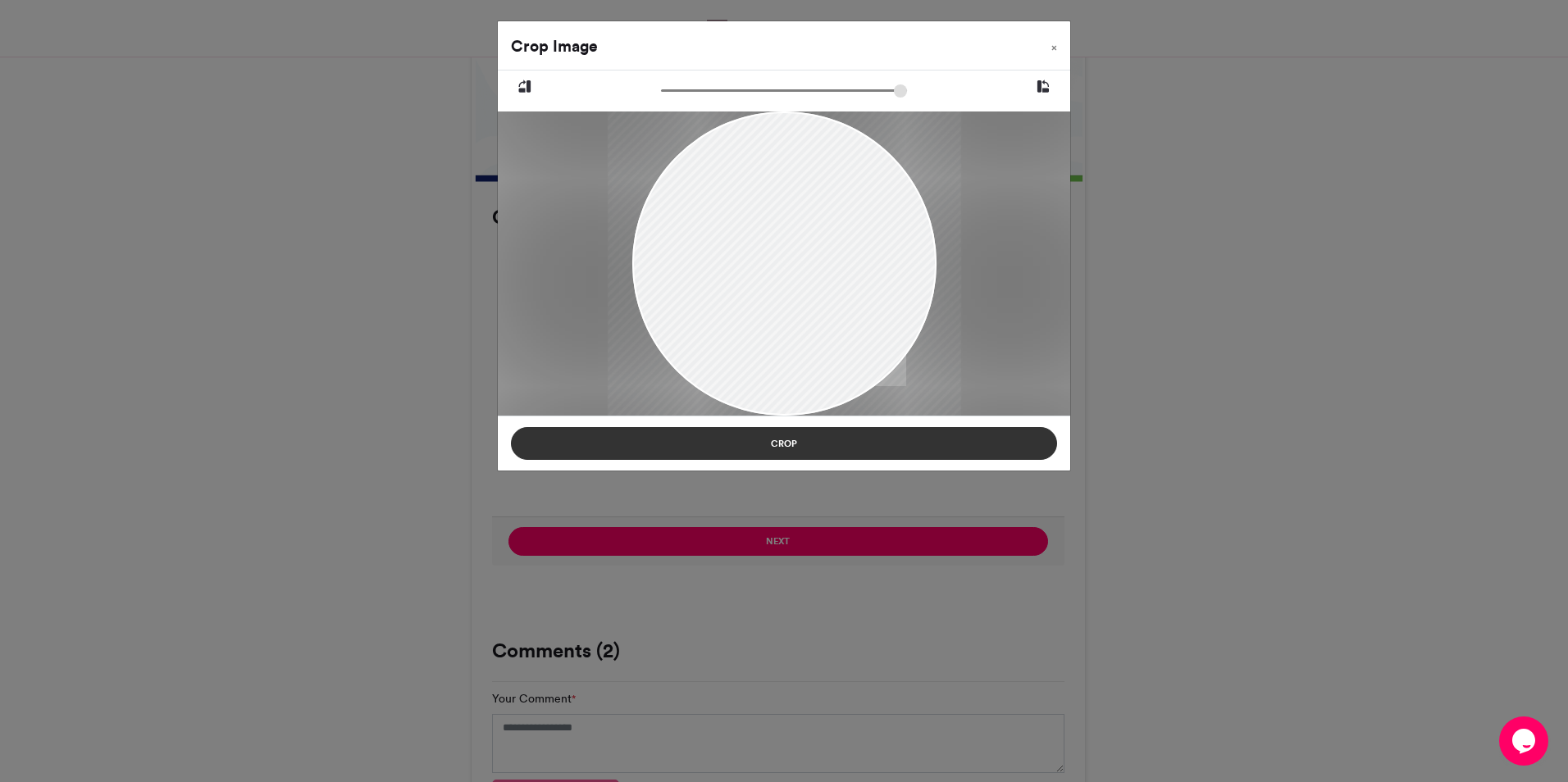
click at [853, 450] on button "Crop" at bounding box center [784, 443] width 546 height 33
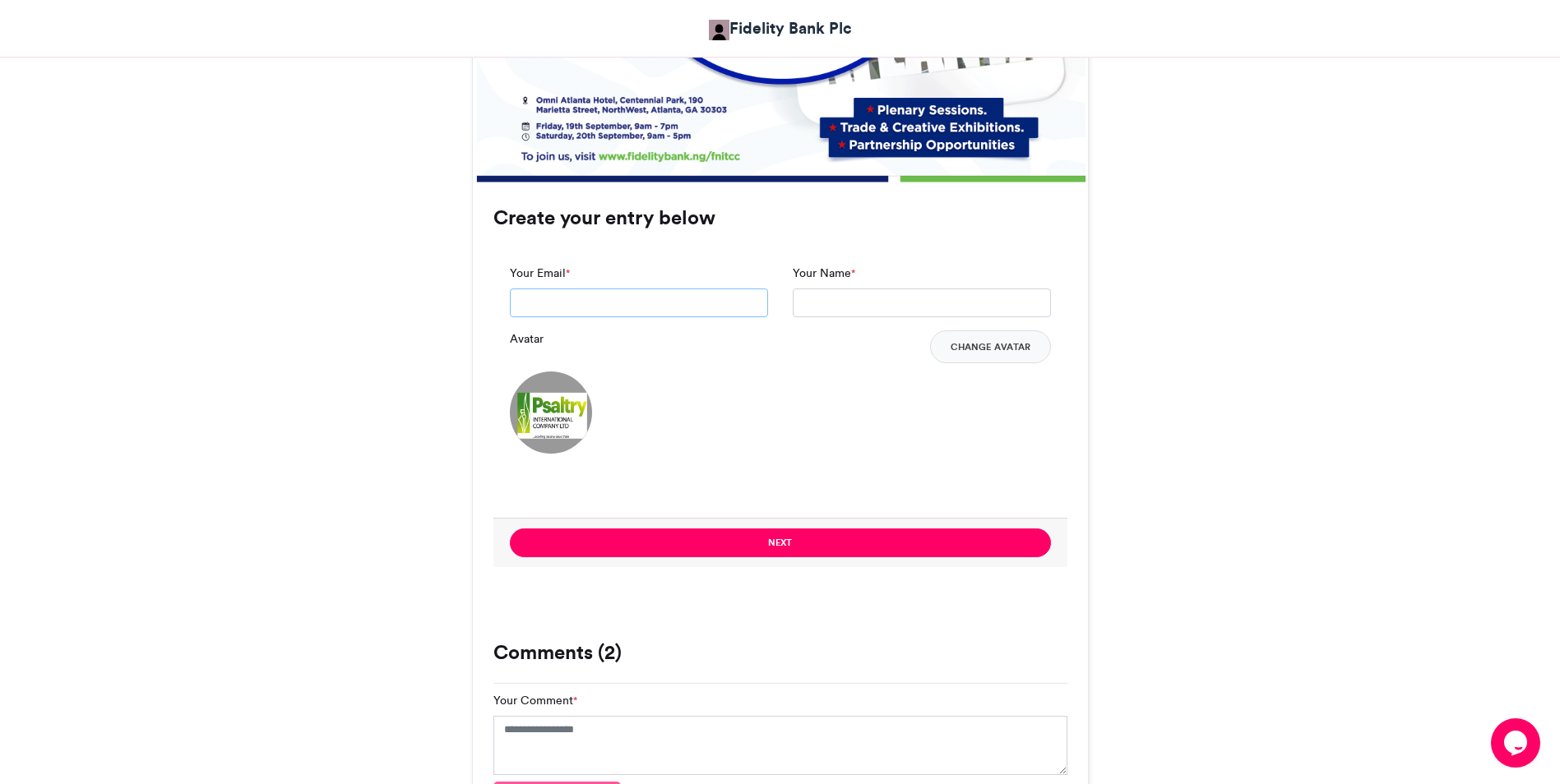
click at [642, 299] on input "Your Email *" at bounding box center [638, 303] width 259 height 30
type input "**********"
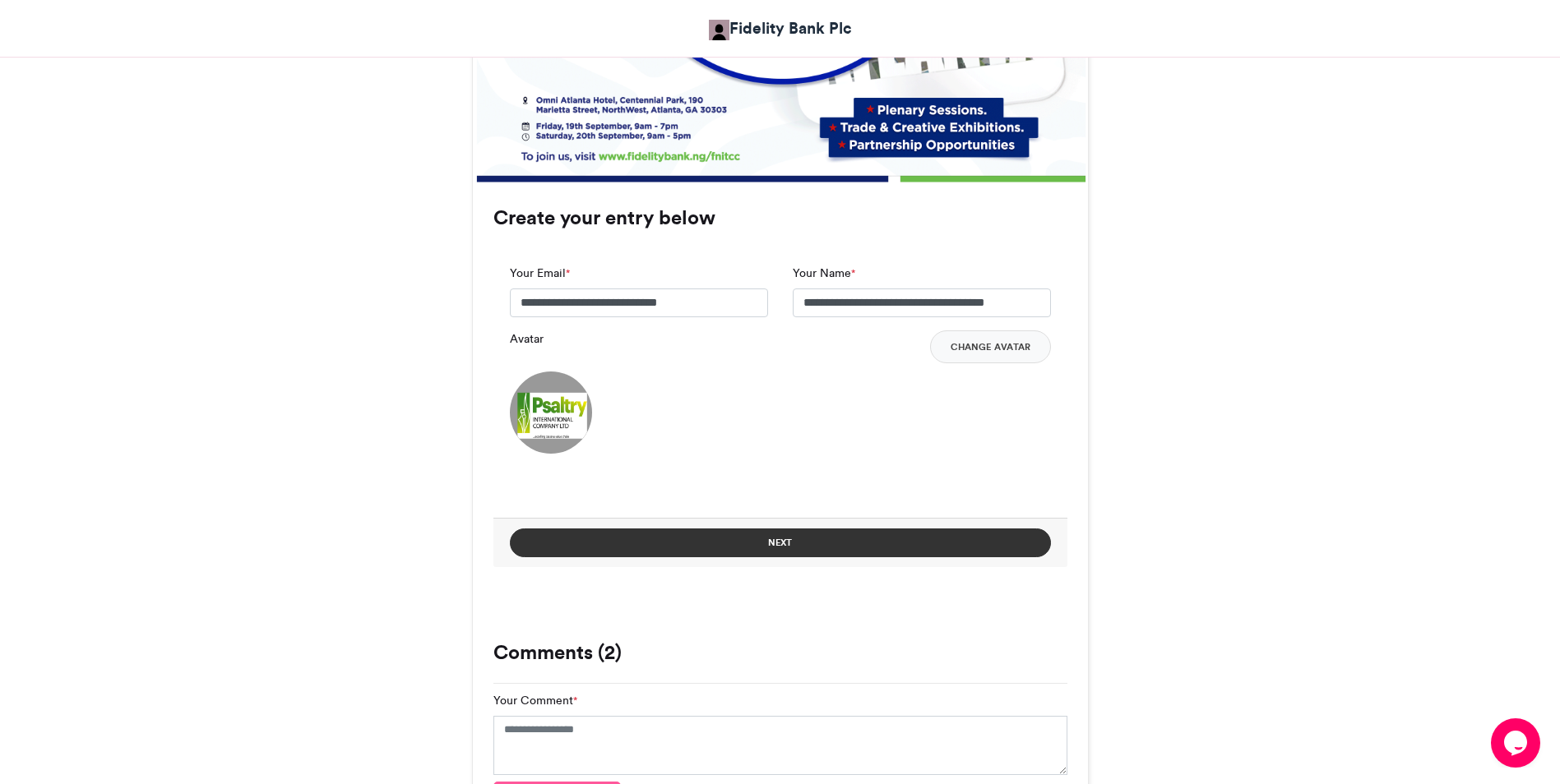
click at [730, 542] on button "Next" at bounding box center [780, 543] width 541 height 29
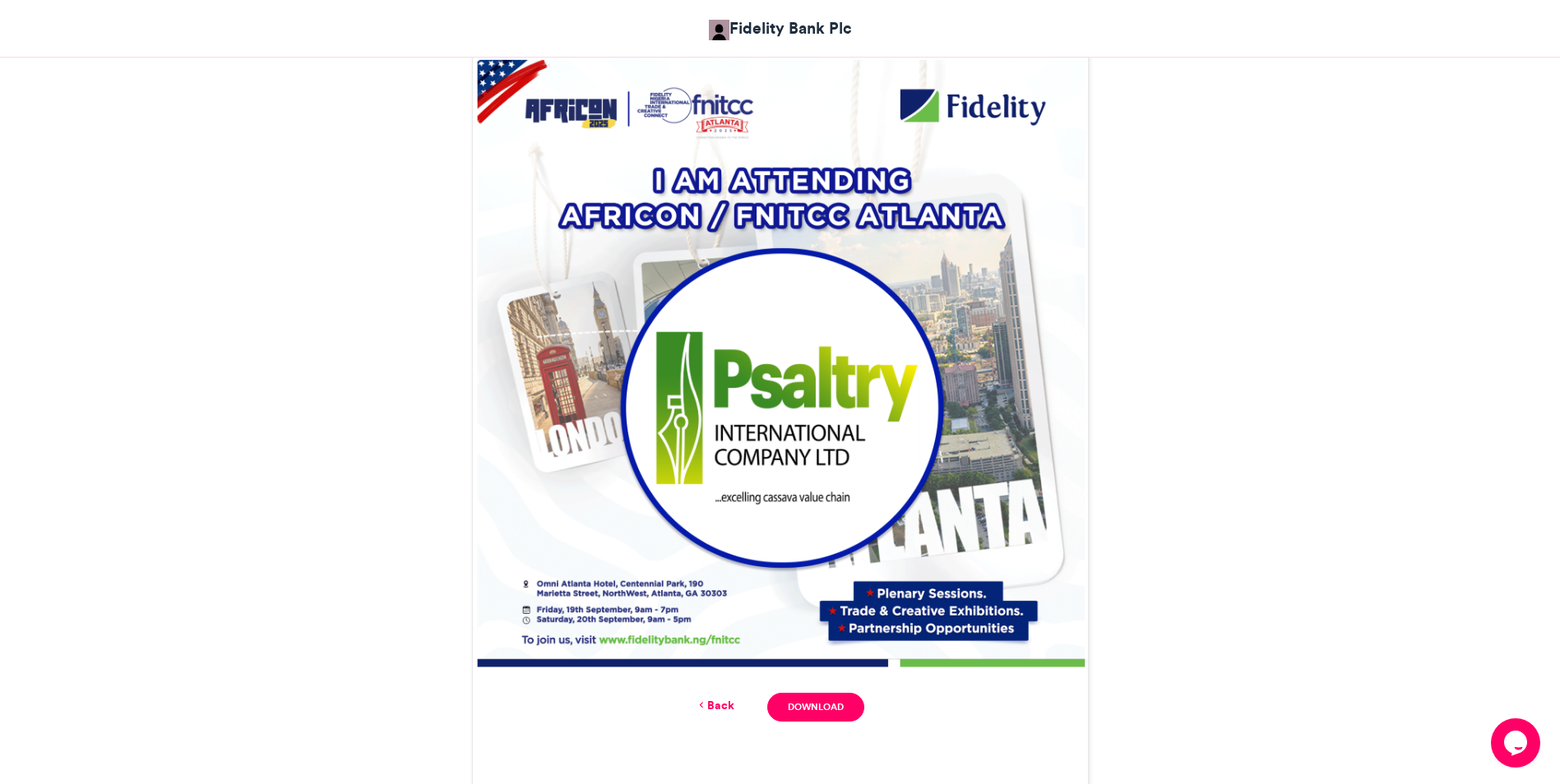
scroll to position [547, 0]
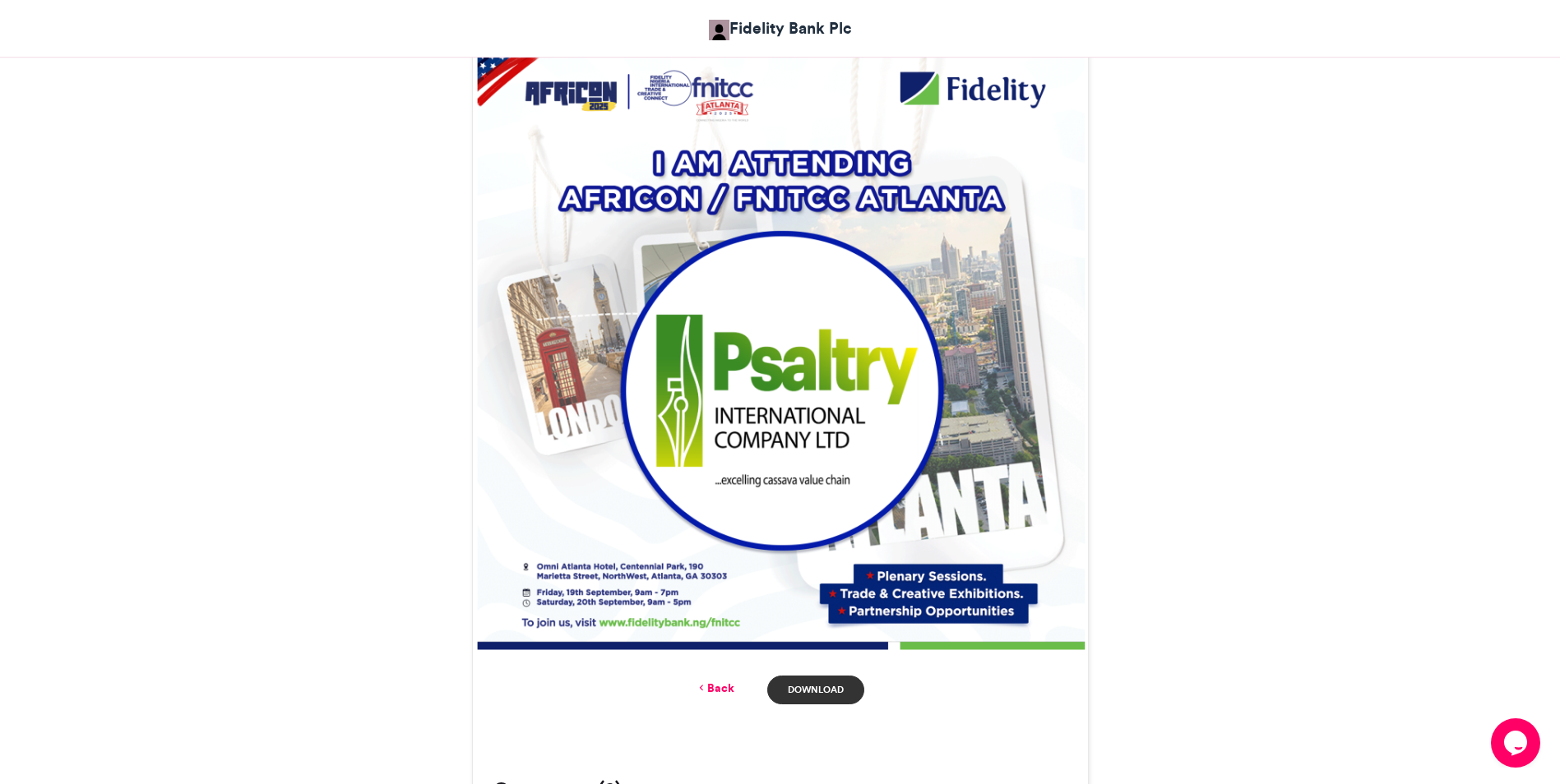
click at [814, 693] on link "Download" at bounding box center [815, 690] width 96 height 29
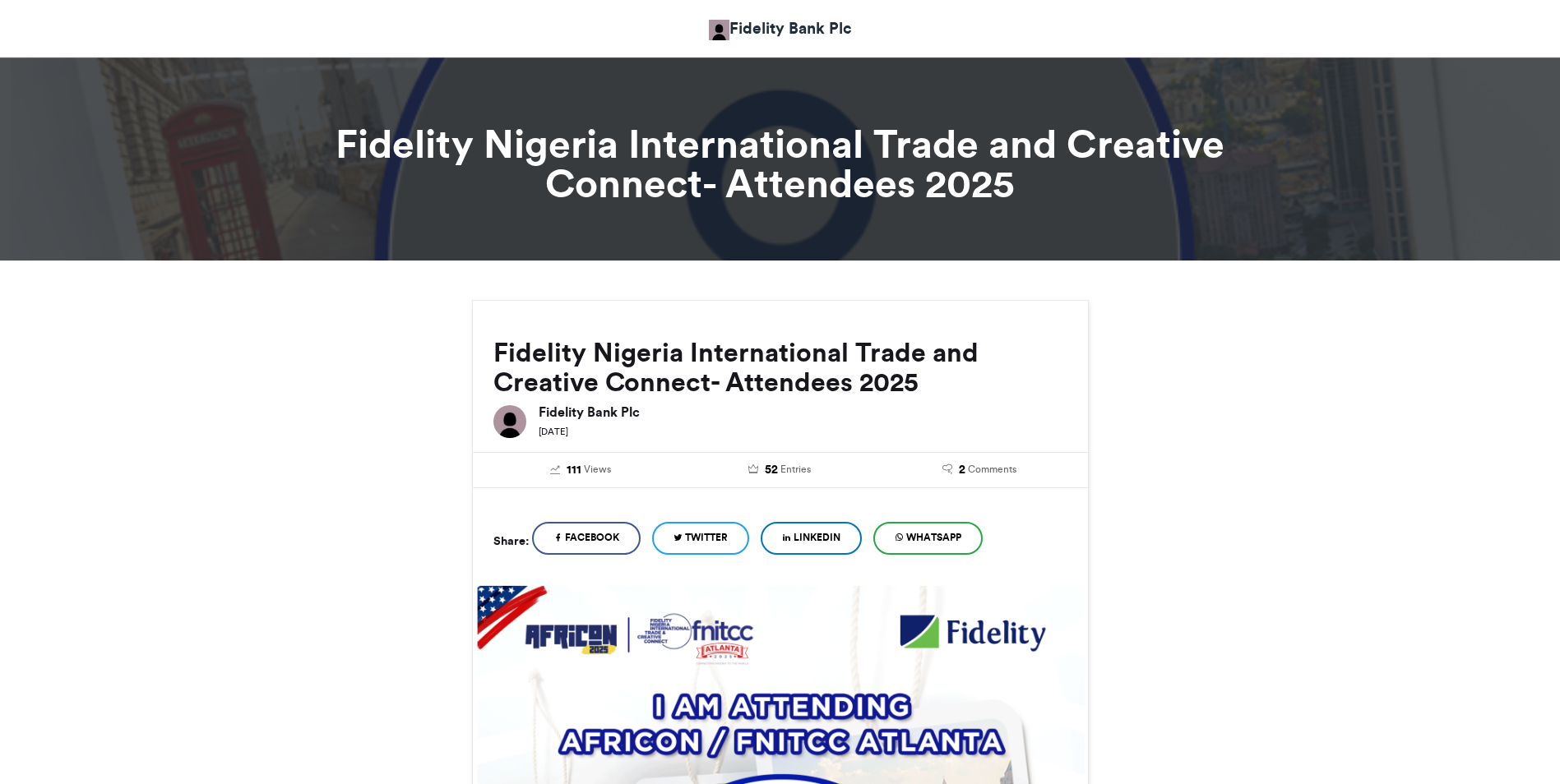
scroll to position [0, 0]
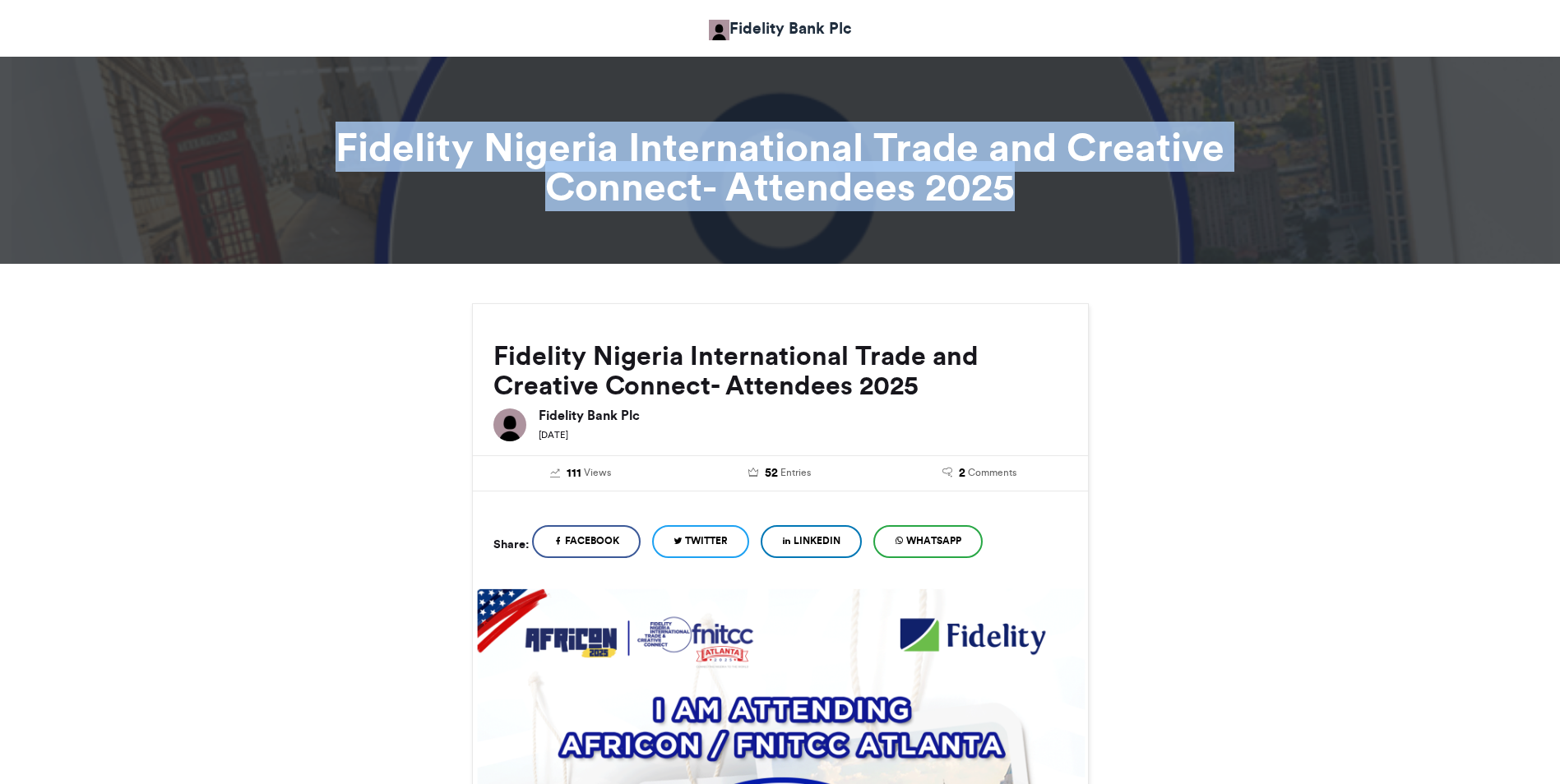
drag, startPoint x: 1041, startPoint y: 185, endPoint x: 234, endPoint y: 87, distance: 812.9
click at [234, 87] on section "Fidelity Nigeria International Trade and Creative Connect- Attendees 2025" at bounding box center [780, 154] width 1560 height 219
copy section "Fidelity Nigeria International Trade and Creative Connect- Attendees 2025"
